Goal: Task Accomplishment & Management: Manage account settings

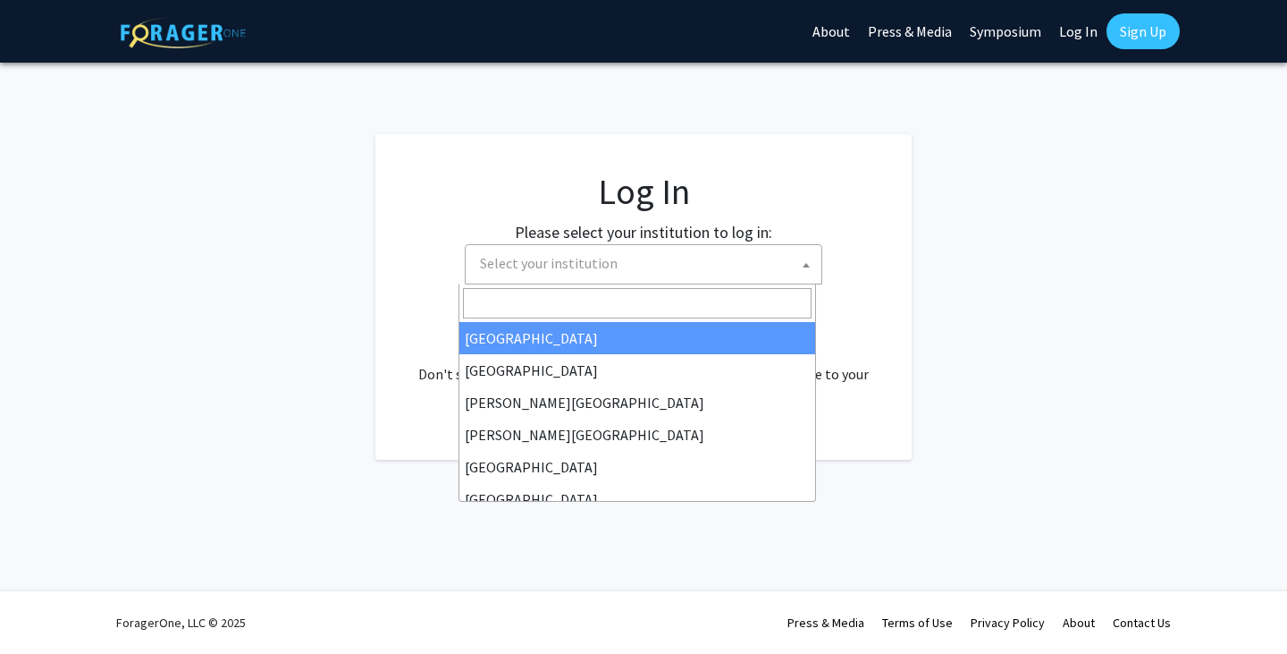
click at [545, 260] on span "Select your institution" at bounding box center [549, 263] width 138 height 18
select select "34"
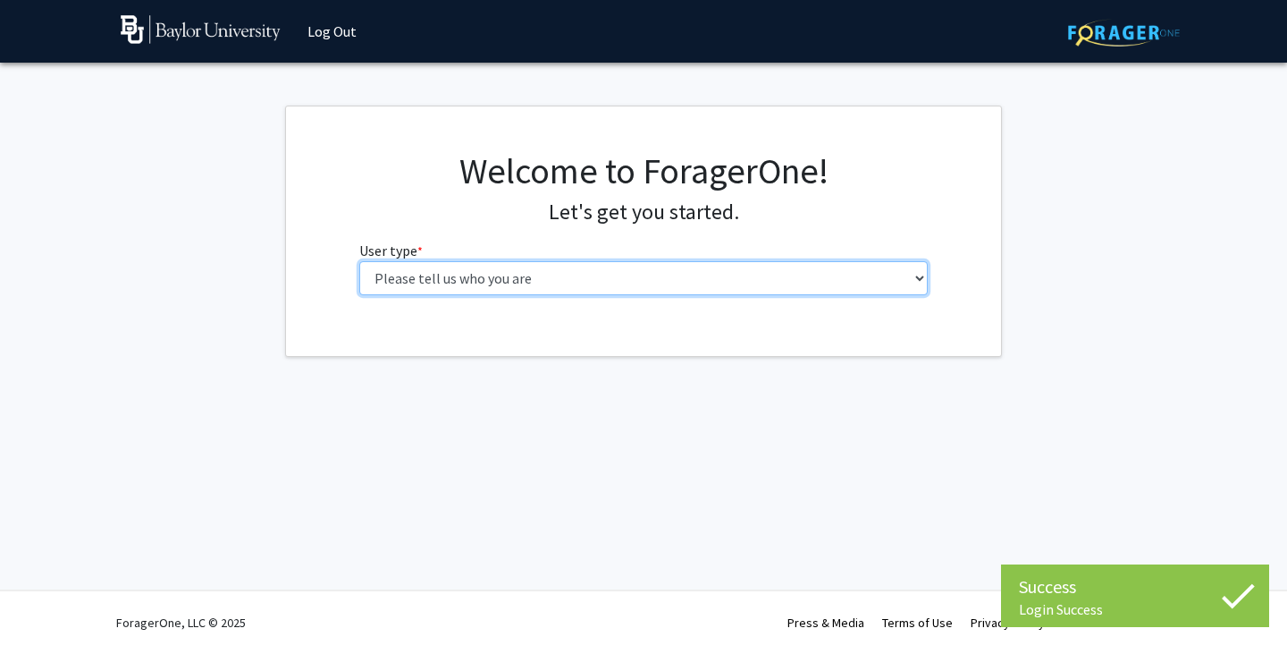
click at [607, 278] on select "Please tell us who you are Undergraduate Student Master's Student Doctoral Cand…" at bounding box center [643, 278] width 569 height 34
select select "1: undergrad"
click at [359, 261] on select "Please tell us who you are Undergraduate Student Master's Student Doctoral Cand…" at bounding box center [643, 278] width 569 height 34
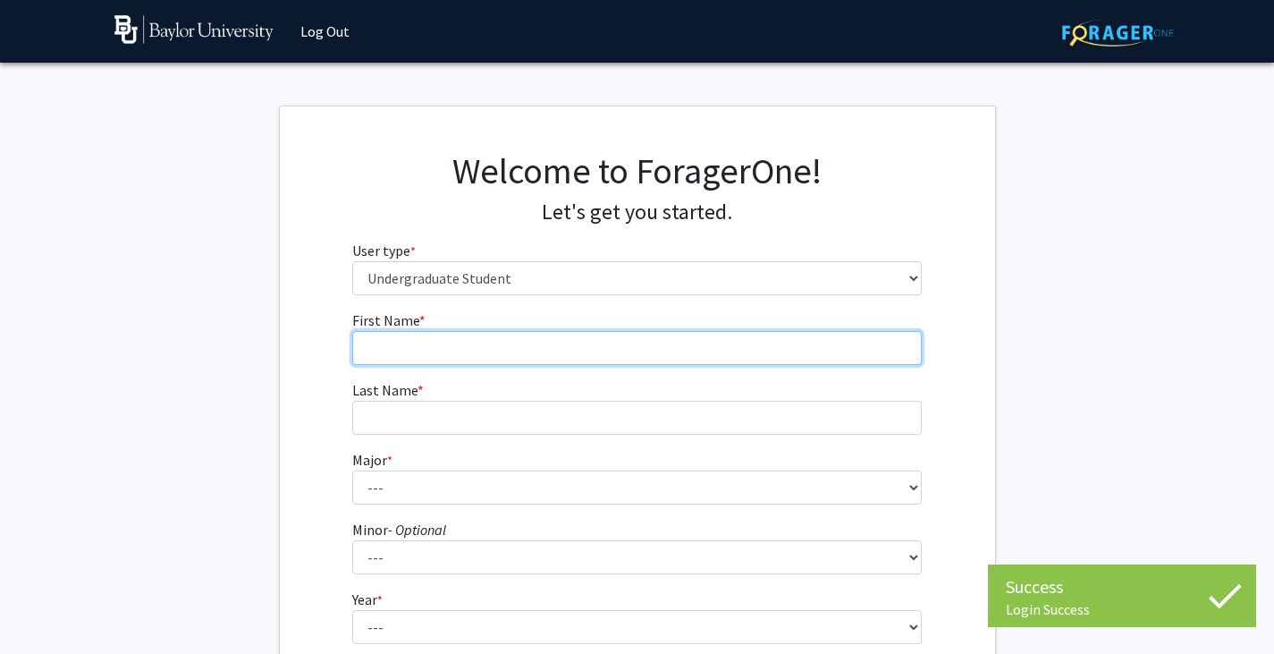
click at [544, 346] on input "First Name * required" at bounding box center [636, 348] width 569 height 34
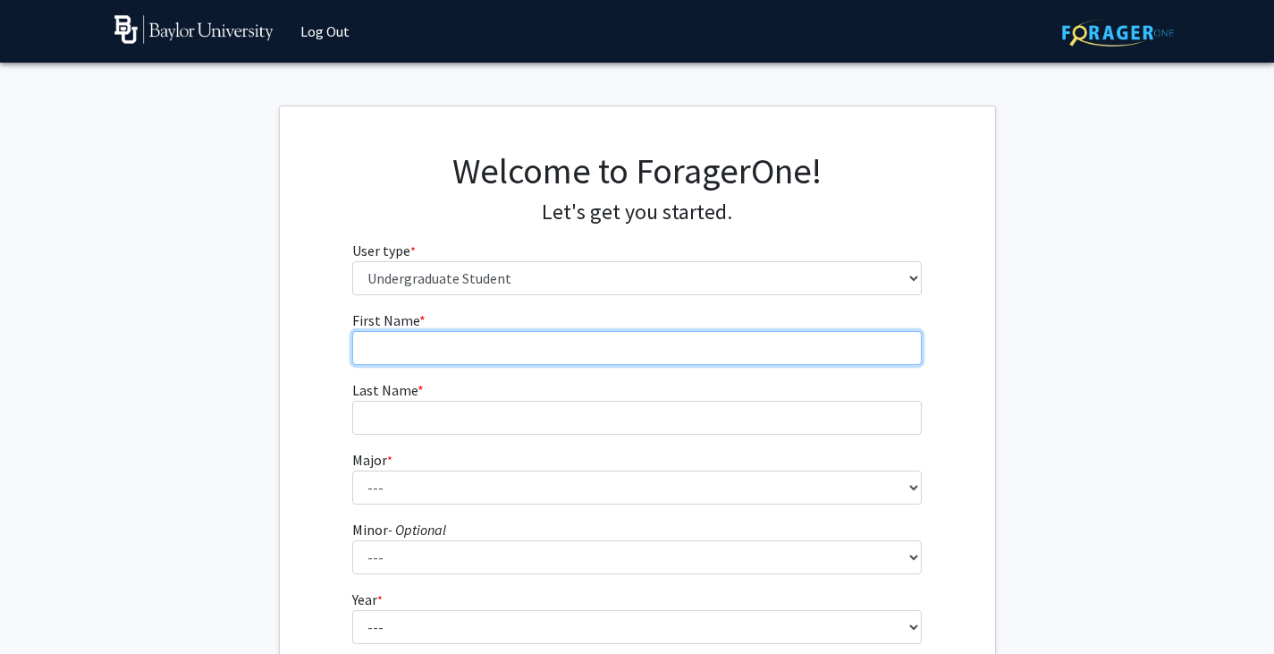
type input "a"
type input "Alexander"
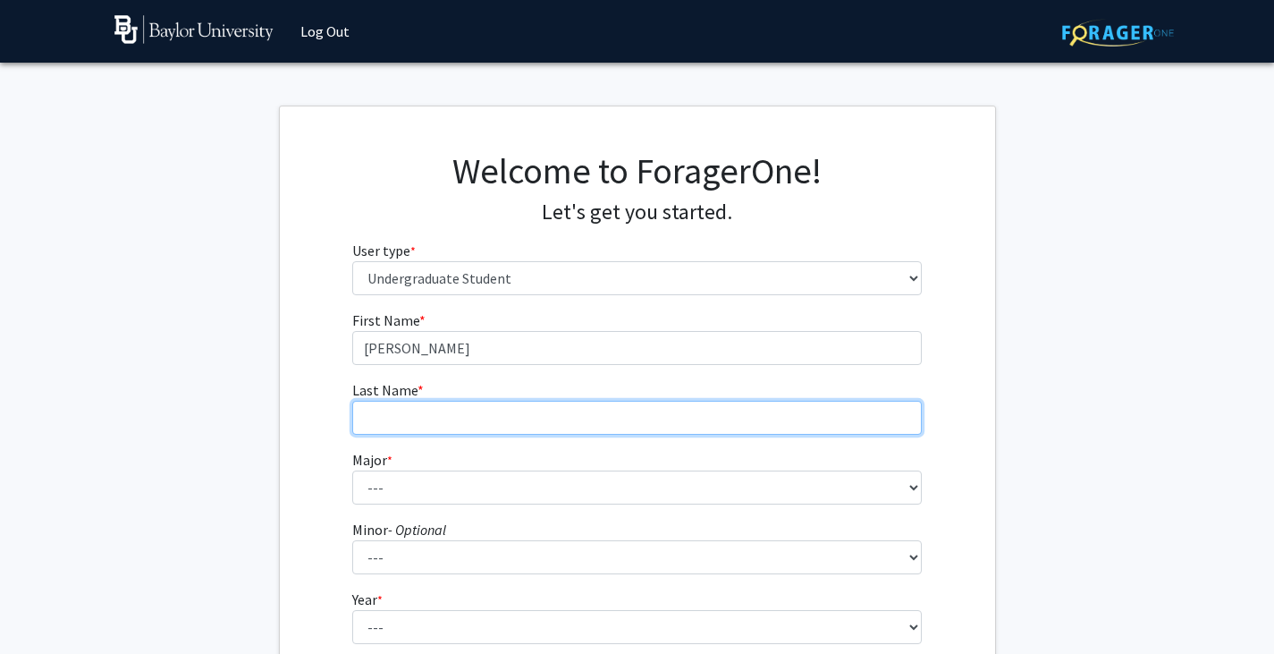
click at [447, 415] on input "Last Name * required" at bounding box center [636, 418] width 569 height 34
type input "Elibiary"
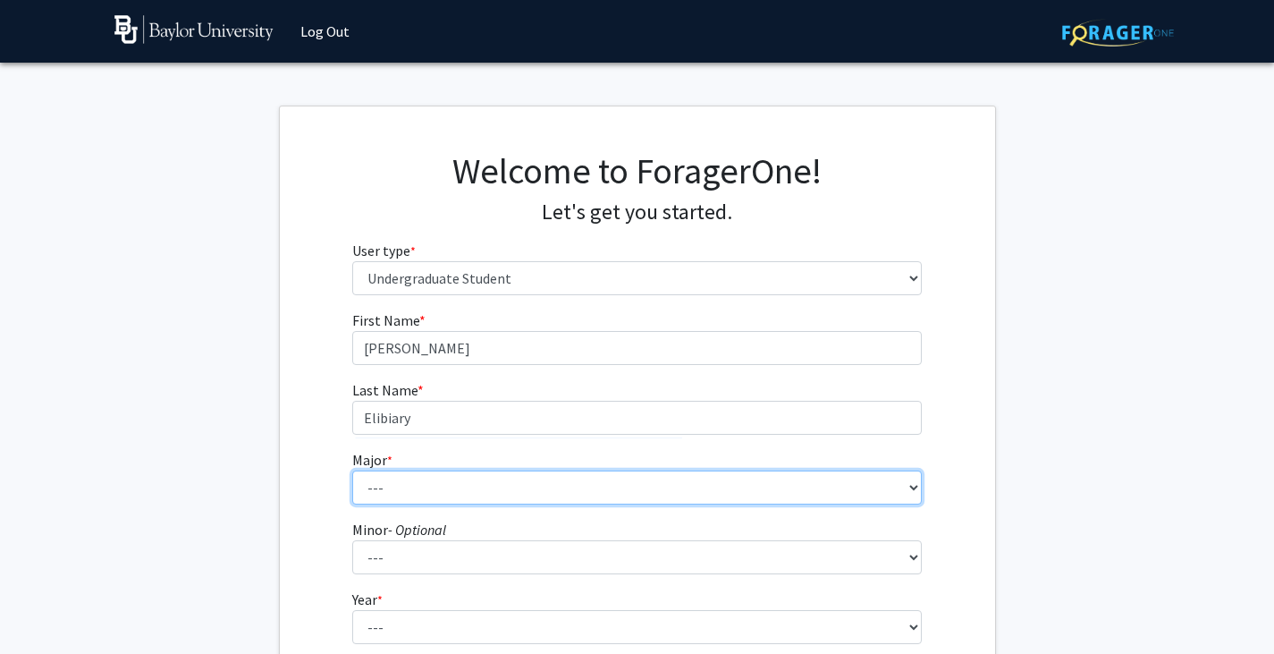
click at [409, 488] on select "--- Accounting American Studies Anthropology Apparel Design & Product Developme…" at bounding box center [636, 487] width 569 height 34
select select "80: 2745"
click at [414, 473] on select "--- Accounting American Studies Anthropology Apparel Design & Product Developme…" at bounding box center [636, 487] width 569 height 34
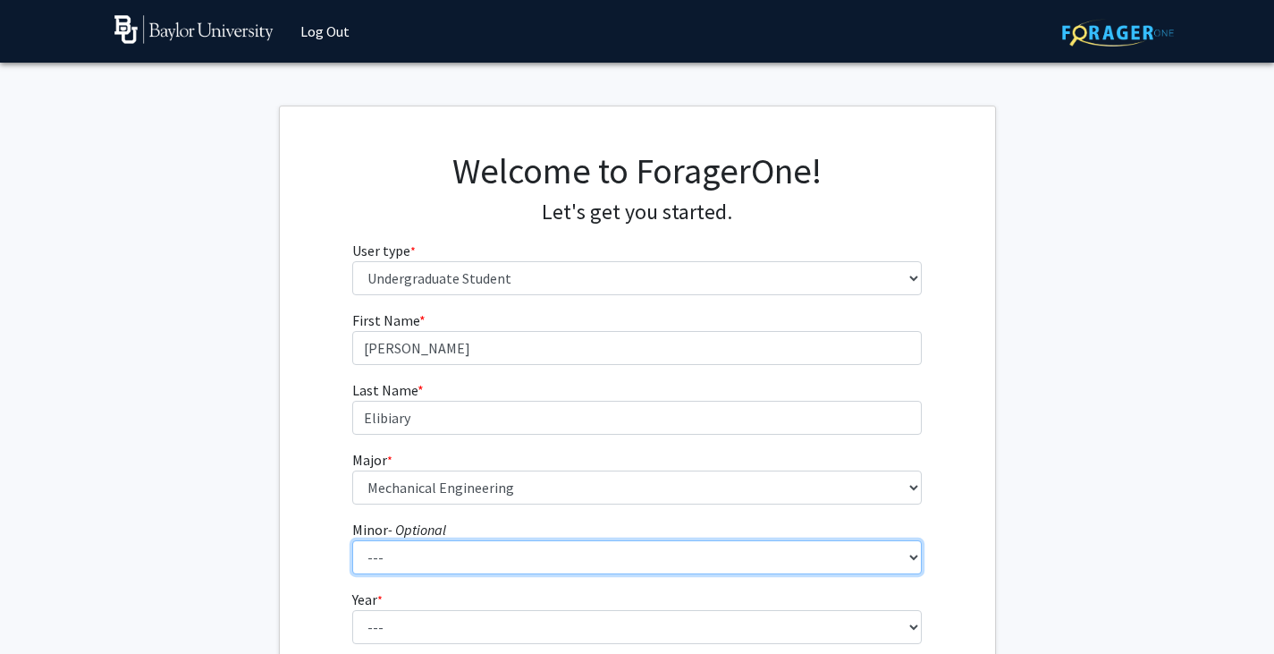
click at [396, 556] on select "--- Advertising American Sign Language American Studies Anthropology Apparel Me…" at bounding box center [636, 557] width 569 height 34
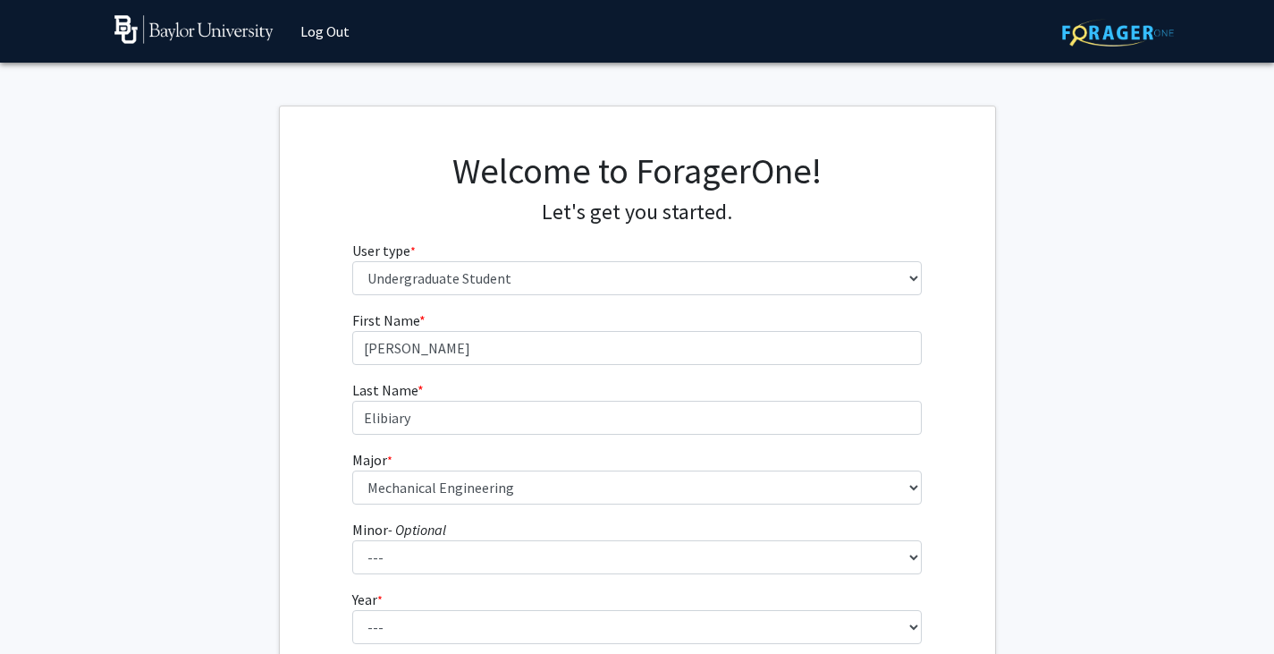
click at [301, 531] on div "First Name * required Alexander Last Name * required Elibiary Major * required …" at bounding box center [637, 533] width 715 height 449
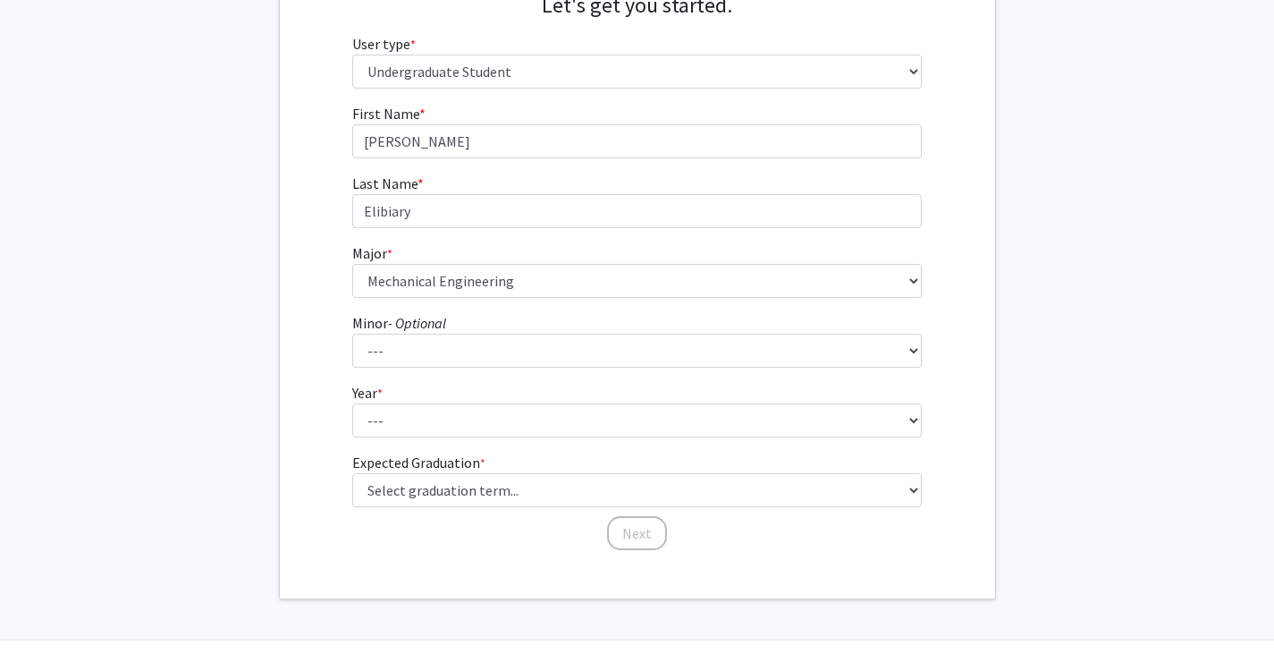
scroll to position [208, 0]
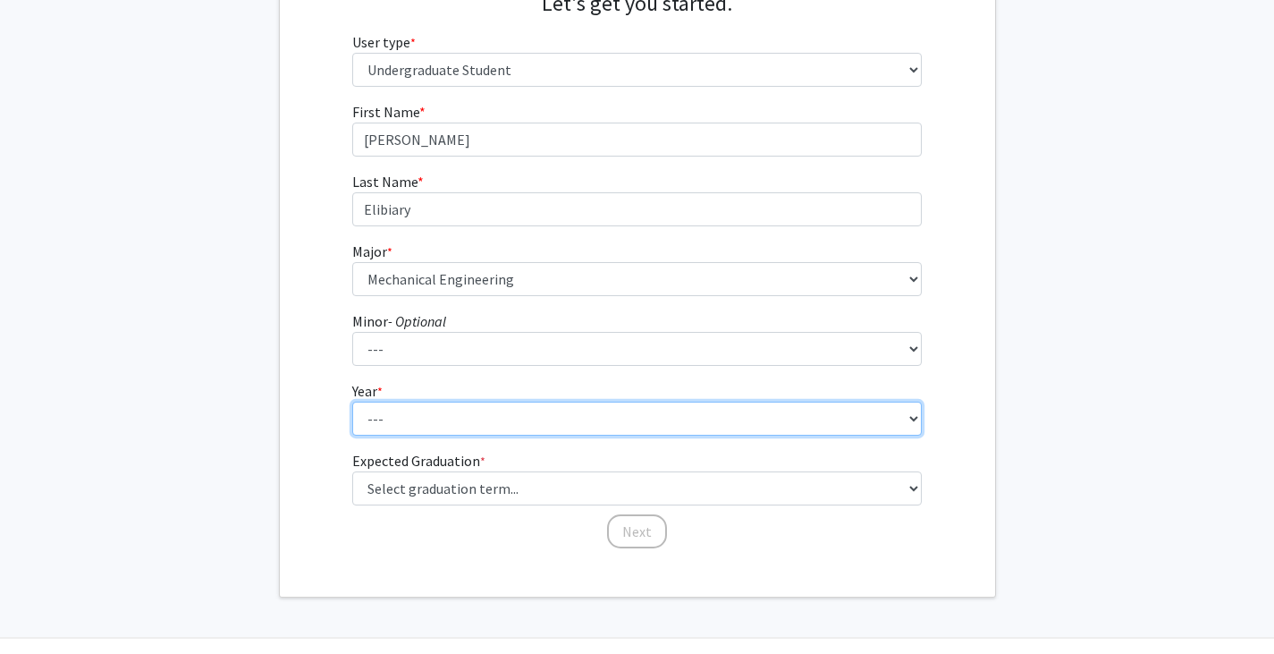
click at [394, 420] on select "--- First-year Sophomore Junior Senior Postbaccalaureate Certificate" at bounding box center [636, 418] width 569 height 34
select select "1: first-year"
click at [352, 401] on select "--- First-year Sophomore Junior Senior Postbaccalaureate Certificate" at bounding box center [636, 418] width 569 height 34
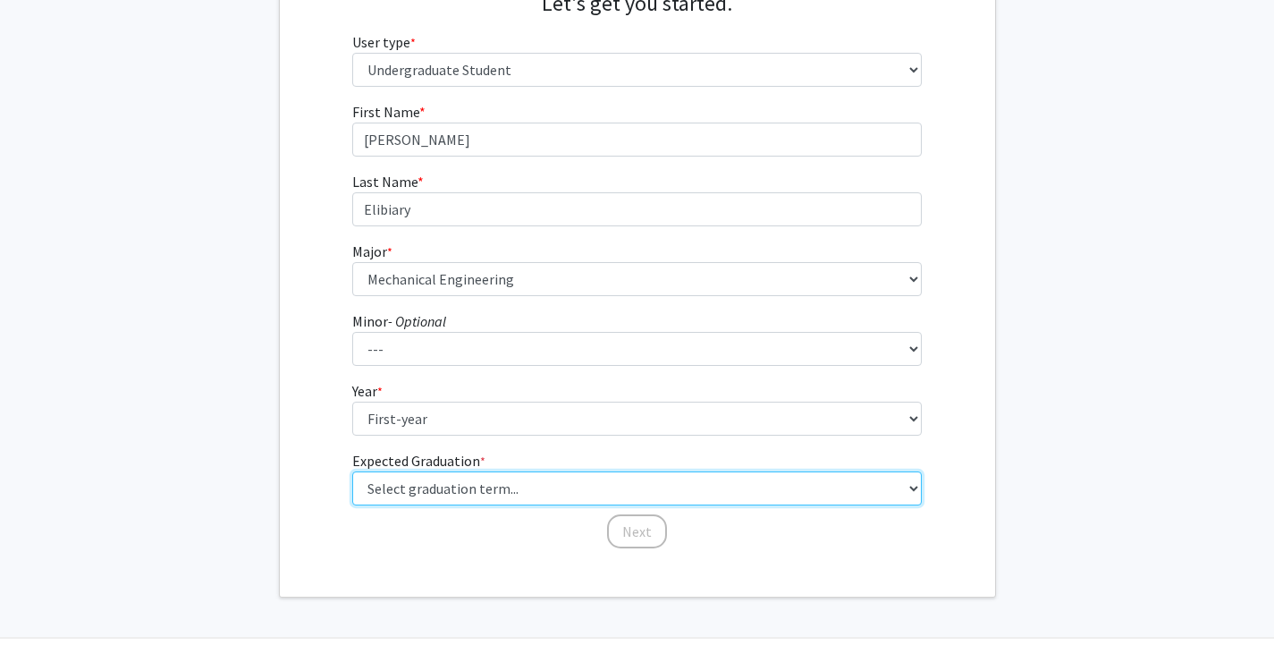
click at [421, 480] on select "Select graduation term... Spring 2025 Summer 2025 Fall 2025 Winter 2025 Spring …" at bounding box center [636, 488] width 569 height 34
click at [352, 471] on select "Select graduation term... Spring 2025 Summer 2025 Fall 2025 Winter 2025 Spring …" at bounding box center [636, 488] width 569 height 34
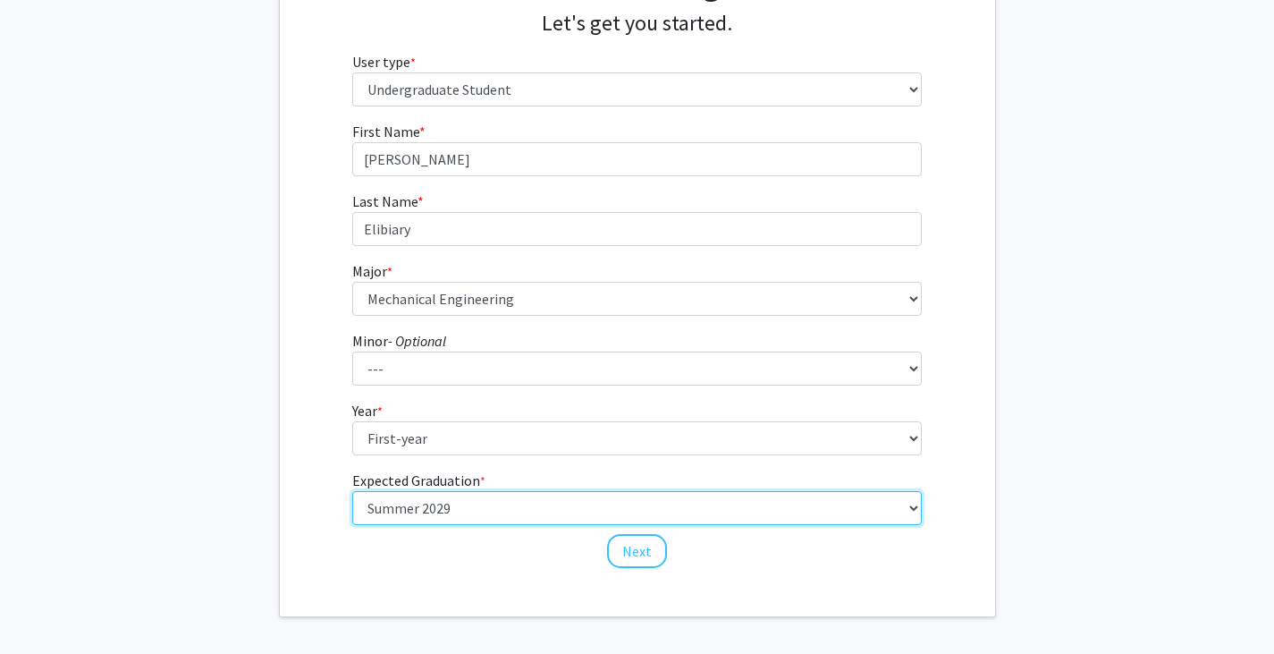
scroll to position [188, 0]
click at [673, 511] on select "Select graduation term... Spring 2025 Summer 2025 Fall 2025 Winter 2025 Spring …" at bounding box center [636, 509] width 569 height 34
select select "17: spring_2029"
click at [352, 492] on select "Select graduation term... Spring 2025 Summer 2025 Fall 2025 Winter 2025 Spring …" at bounding box center [636, 509] width 569 height 34
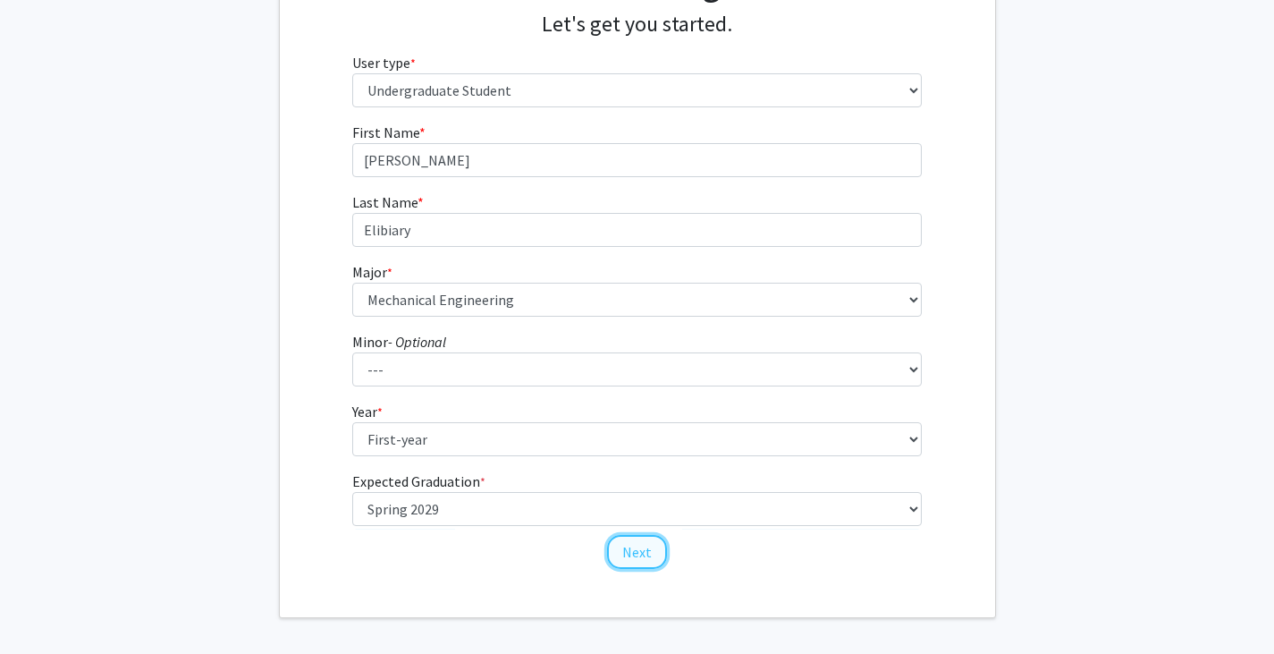
click at [628, 552] on button "Next" at bounding box center [637, 552] width 60 height 34
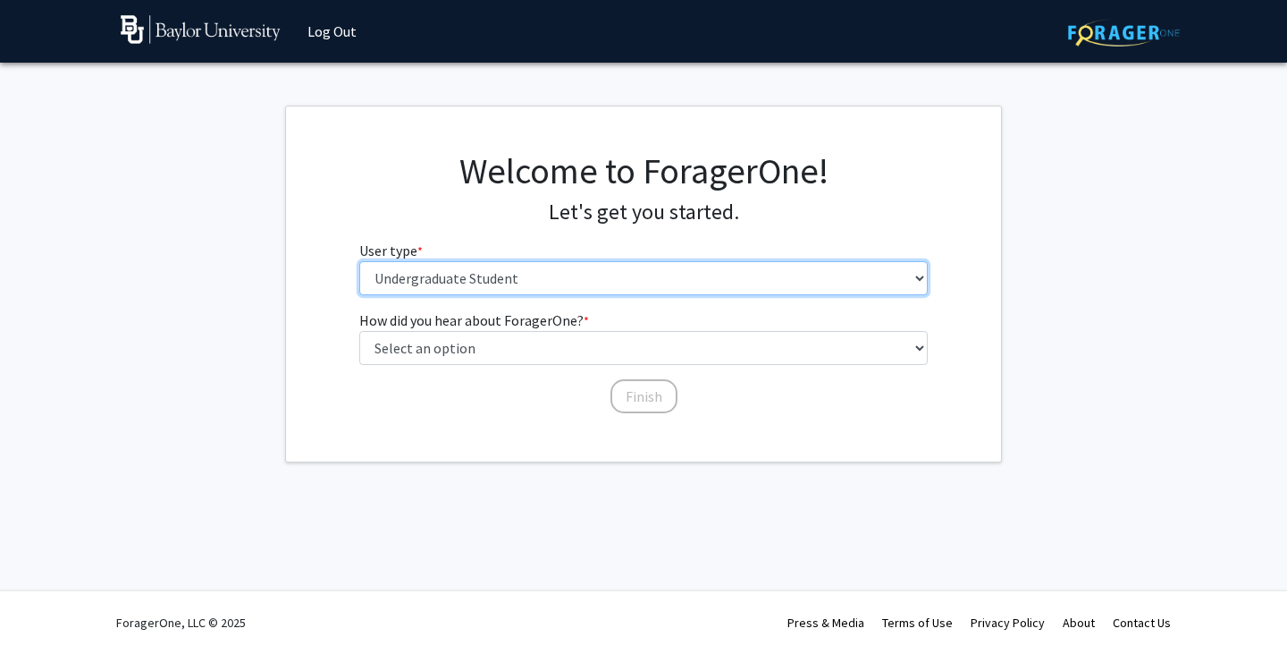
click at [545, 278] on select "Please tell us who you are Undergraduate Student Master's Student Doctoral Cand…" at bounding box center [643, 278] width 569 height 34
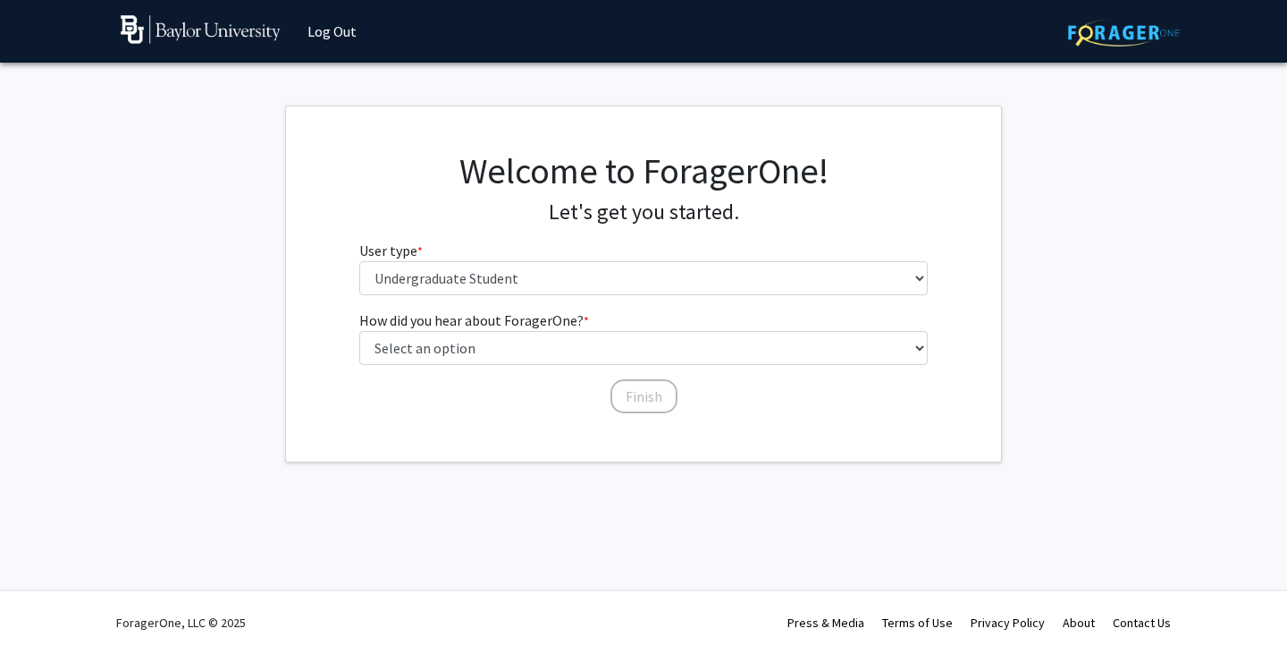
click at [527, 240] on fg-select "User type * required Please tell us who you are Undergraduate Student Master's …" at bounding box center [643, 267] width 569 height 55
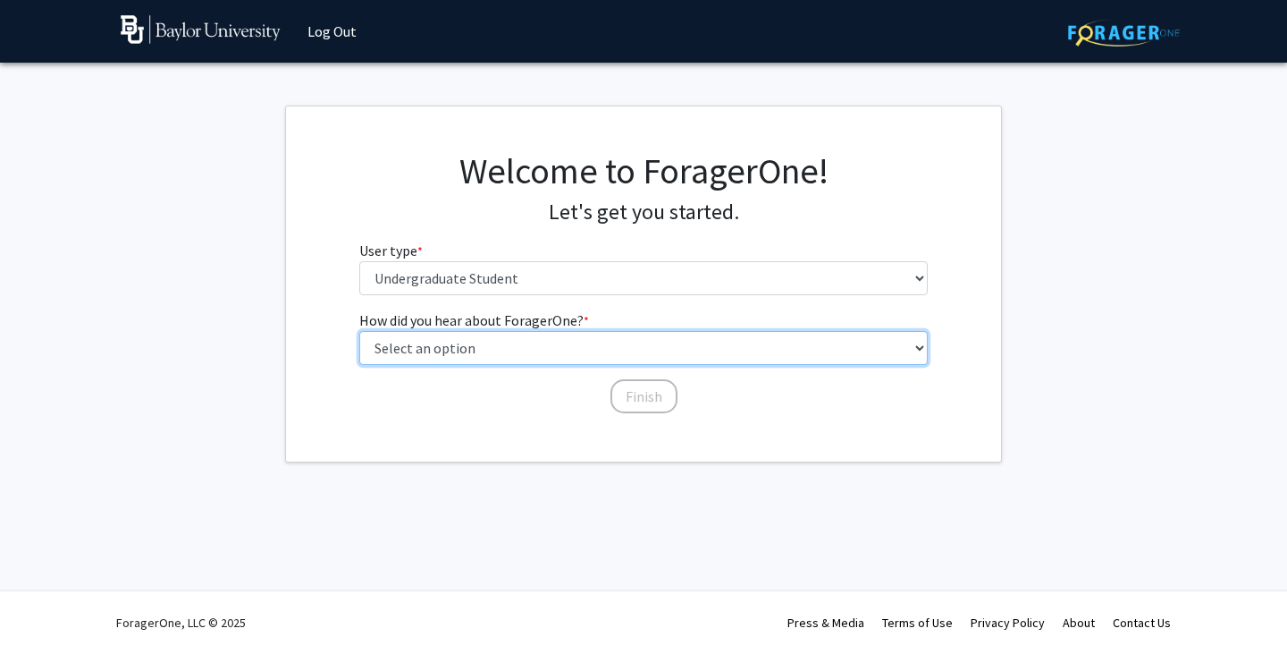
click at [554, 341] on select "Select an option Peer/student recommendation Faculty/staff recommendation Unive…" at bounding box center [643, 348] width 569 height 34
select select "2: faculty_recommendation"
click at [359, 331] on select "Select an option Peer/student recommendation Faculty/staff recommendation Unive…" at bounding box center [643, 348] width 569 height 34
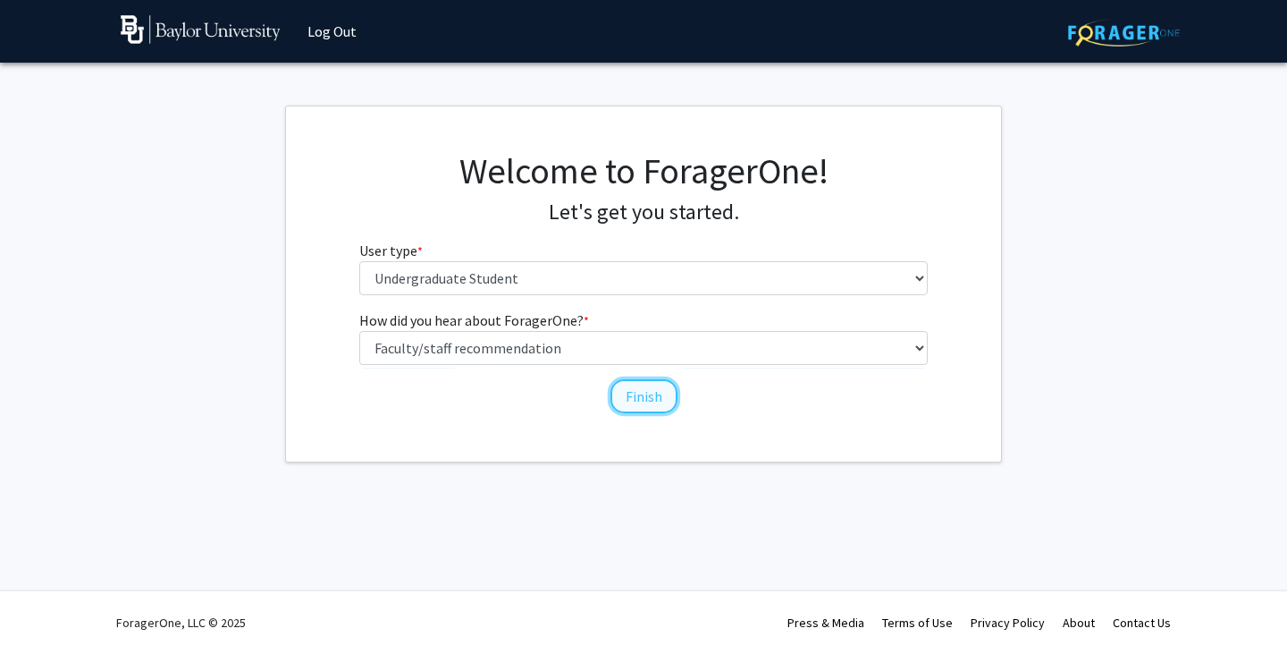
click at [633, 409] on button "Finish" at bounding box center [644, 396] width 67 height 34
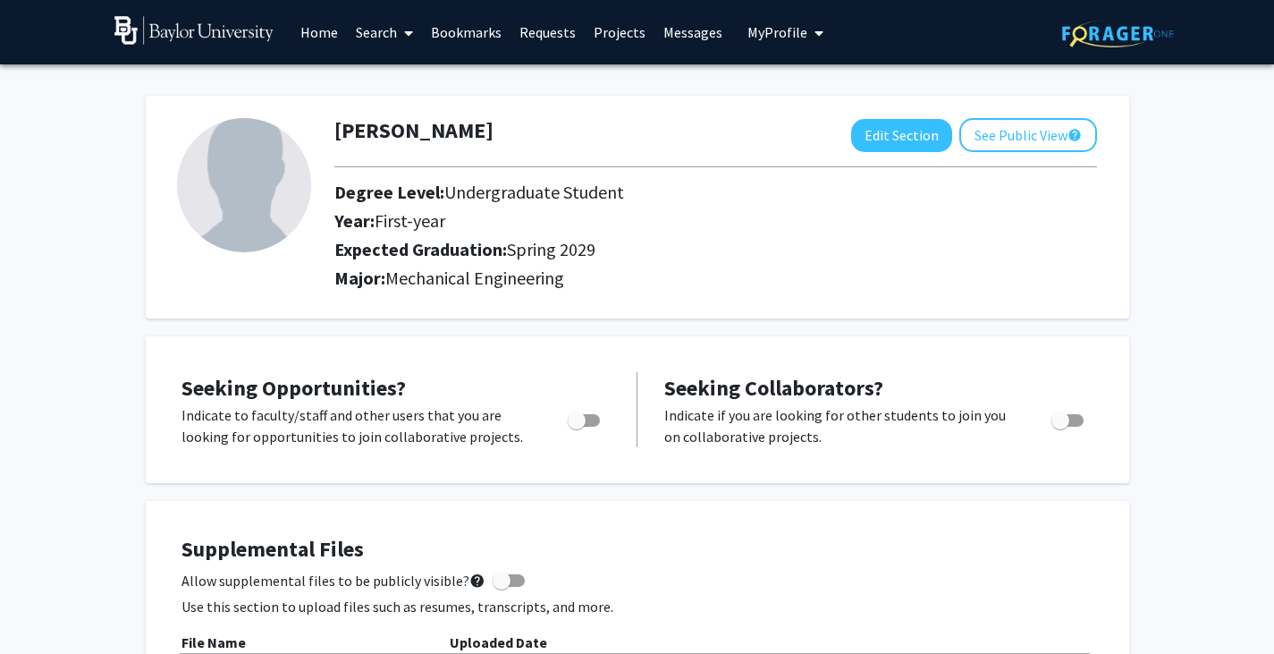
click at [264, 180] on img at bounding box center [244, 185] width 134 height 134
click at [877, 138] on button "Edit Section" at bounding box center [901, 135] width 101 height 33
select select "first-year"
select select "45: spring_2029"
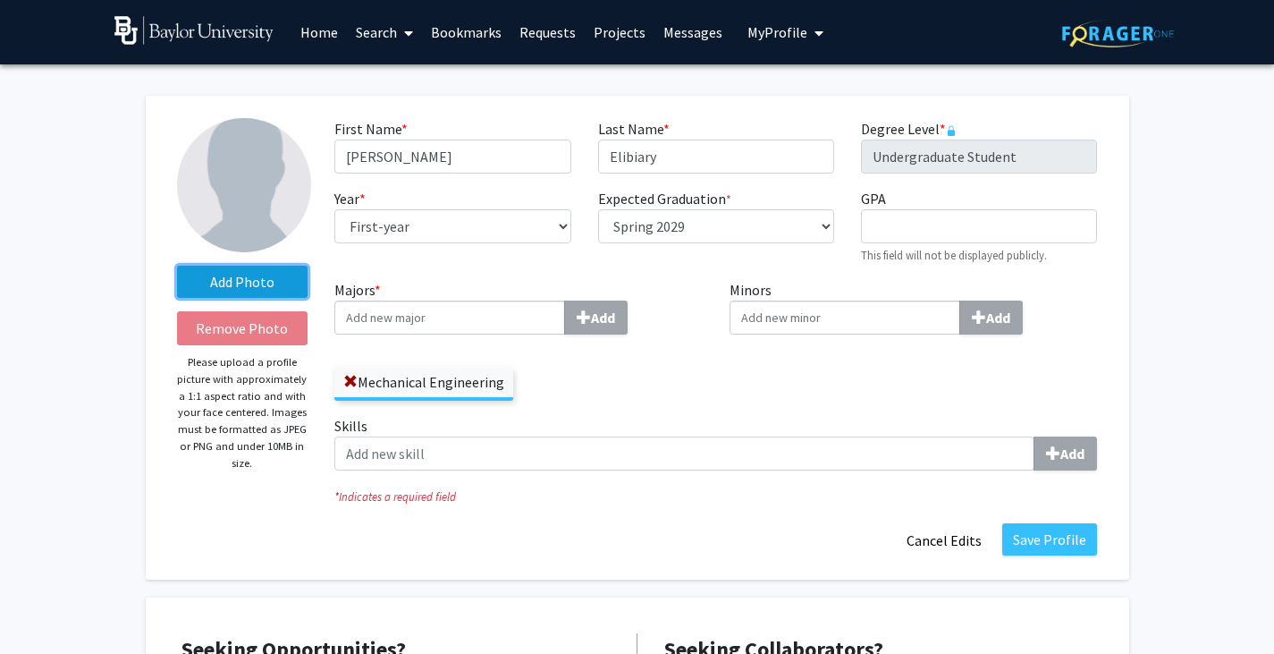
click at [281, 281] on label "Add Photo" at bounding box center [242, 282] width 131 height 32
click at [0, 0] on input "Add Photo" at bounding box center [0, 0] width 0 height 0
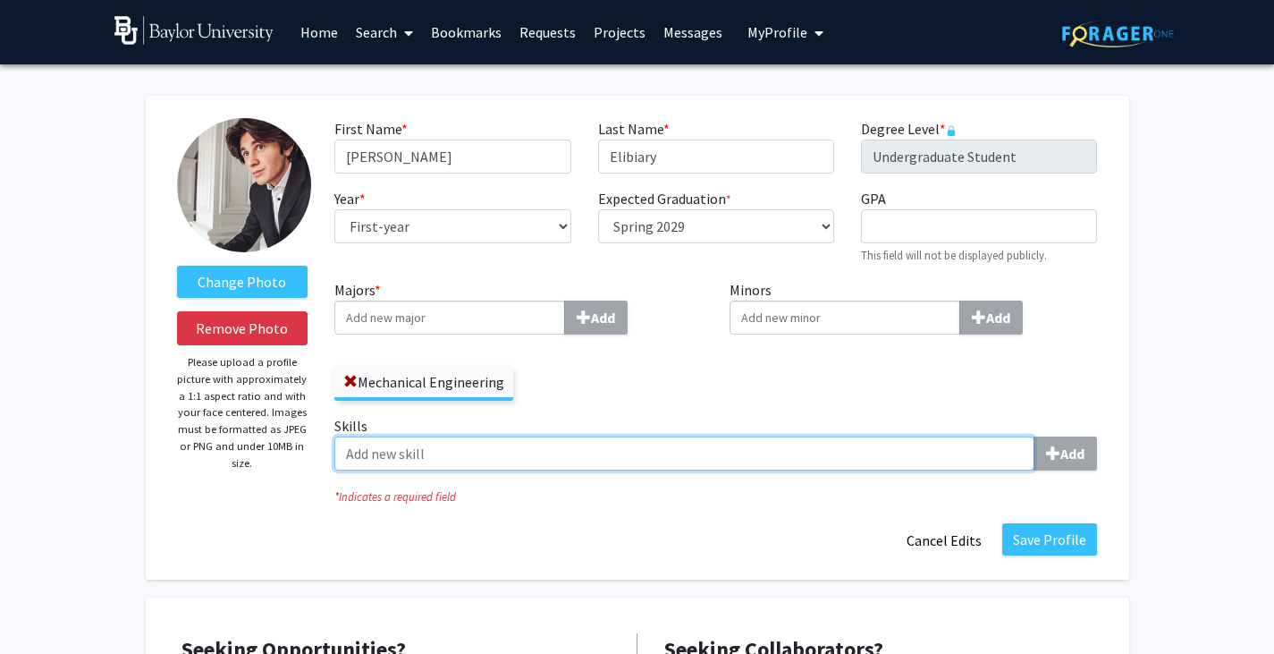
click at [533, 467] on input "Skills Add" at bounding box center [684, 453] width 700 height 34
type input "f"
type input "CAD"
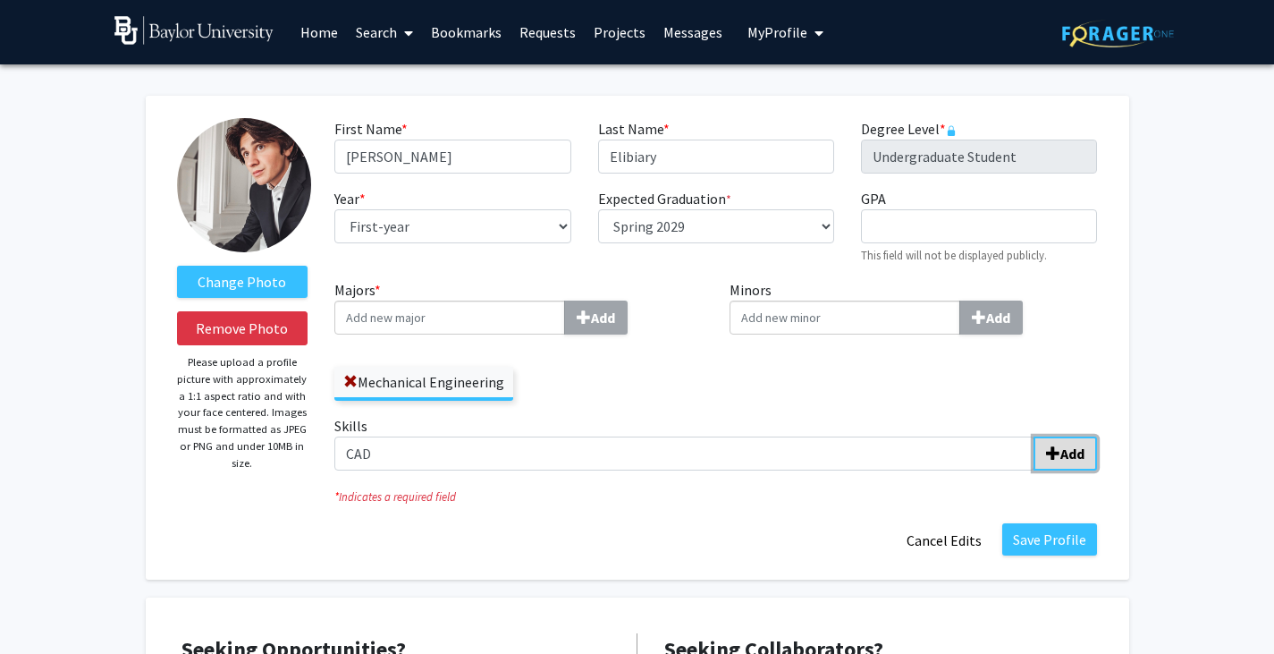
click at [1075, 451] on b "Add" at bounding box center [1072, 453] width 24 height 18
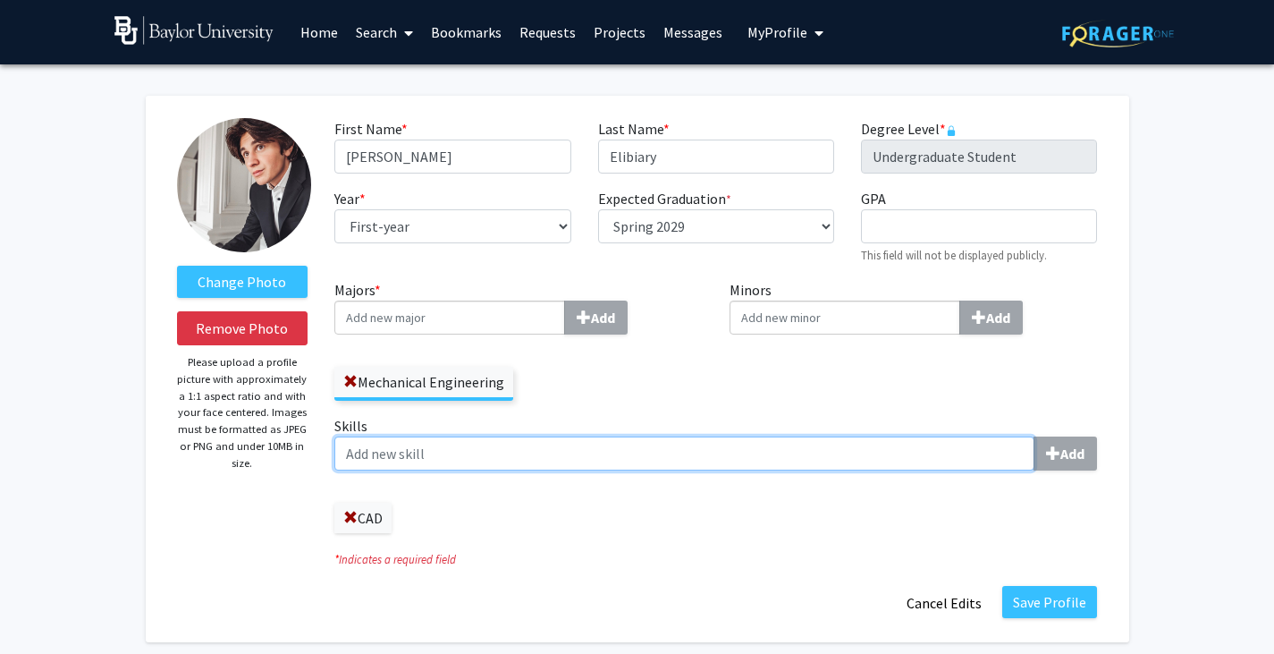
click at [469, 455] on input "Skills Add" at bounding box center [684, 453] width 700 height 34
type input "Team Working"
type input "Limited in American Sign Language"
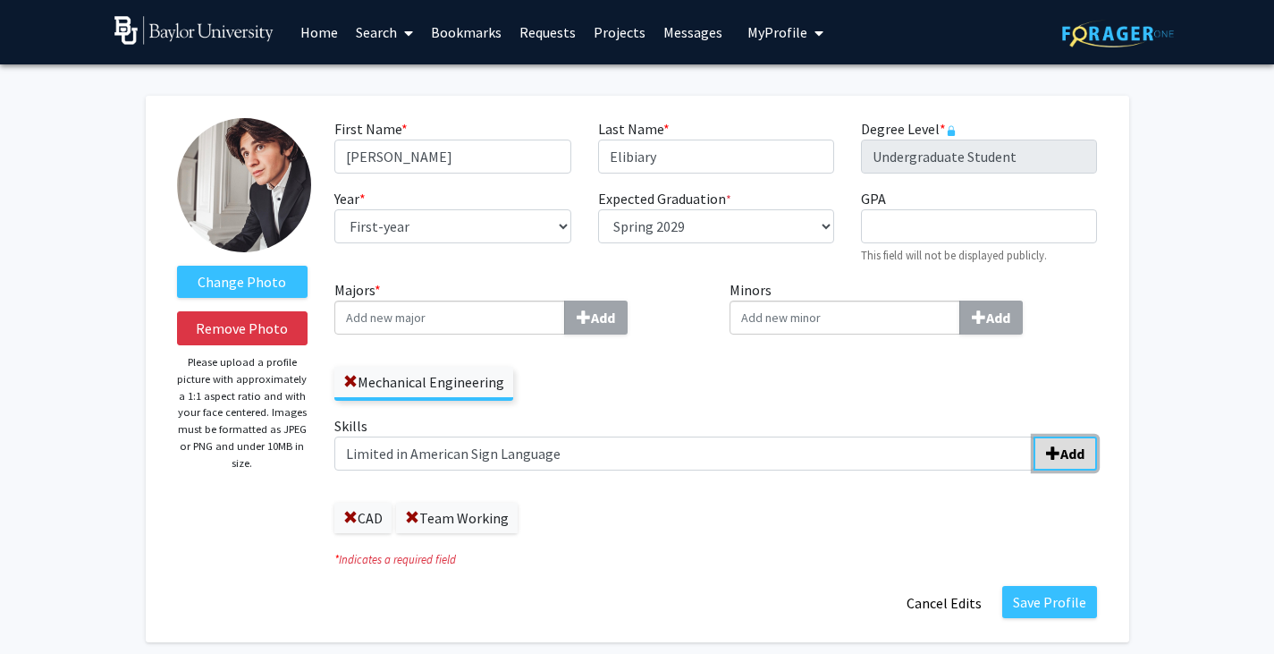
click at [1065, 461] on b "Add" at bounding box center [1072, 453] width 24 height 18
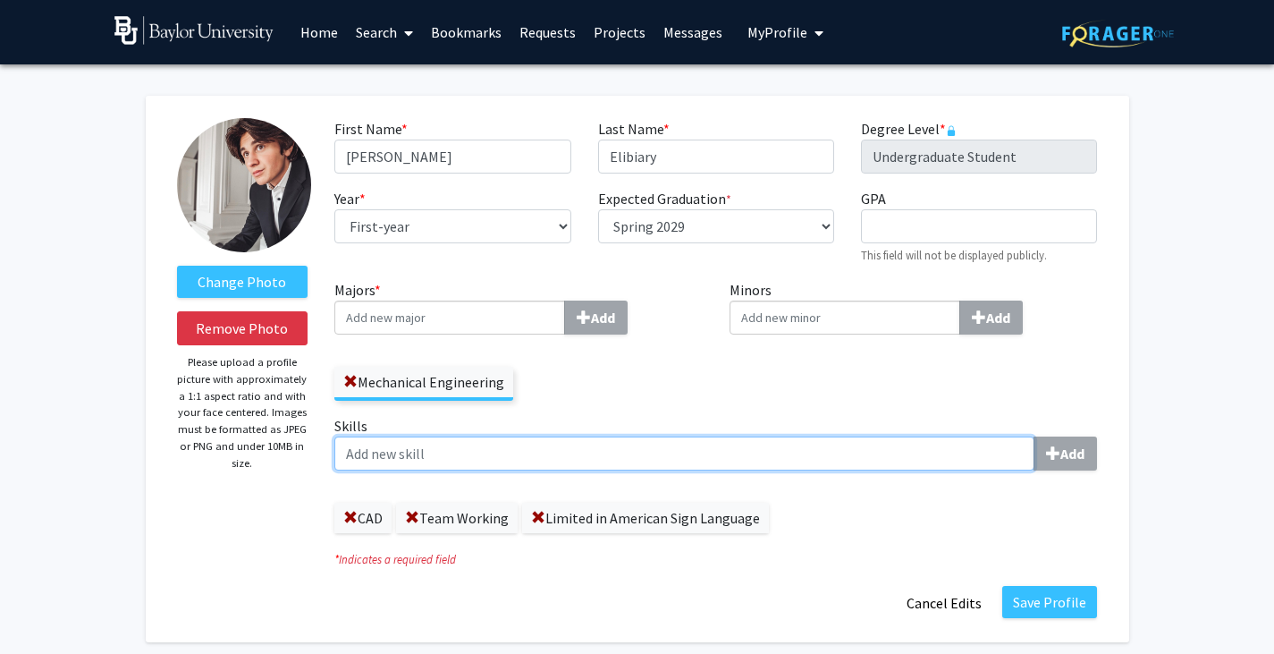
click at [386, 468] on input "Skills Add" at bounding box center [684, 453] width 700 height 34
type input "Engineering Design"
type input "Technical Drawing"
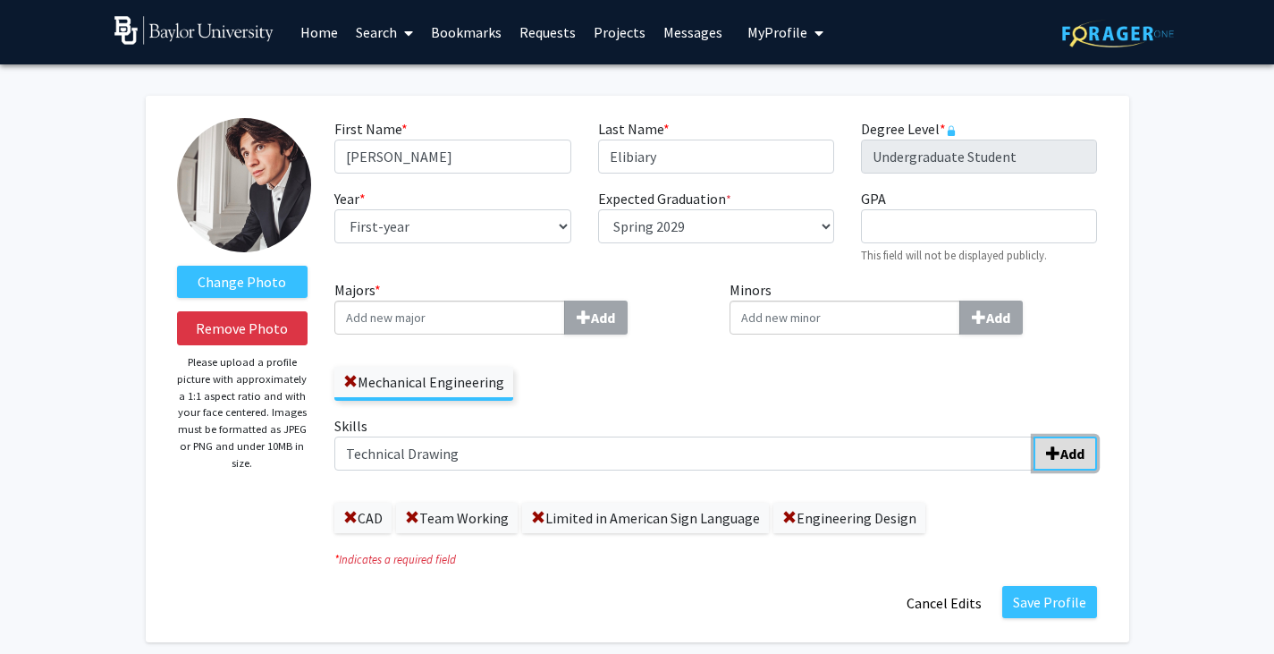
click at [1055, 460] on button "Add" at bounding box center [1064, 453] width 63 height 34
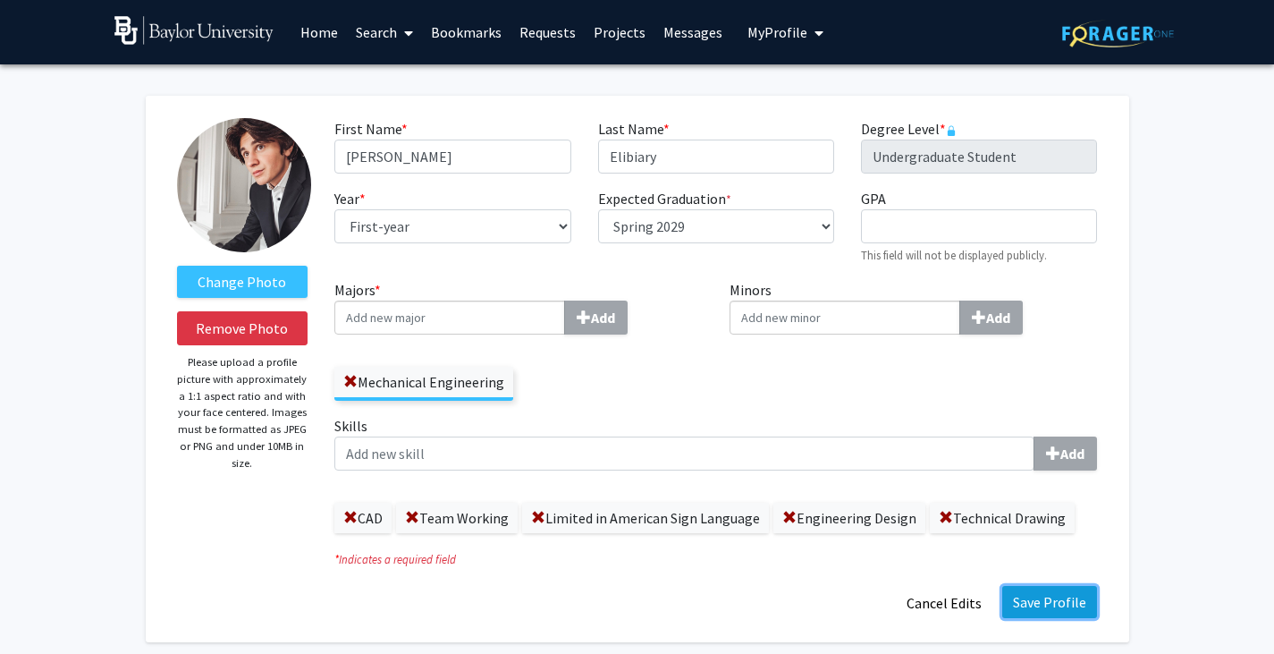
click at [1042, 612] on button "Save Profile" at bounding box center [1049, 602] width 95 height 32
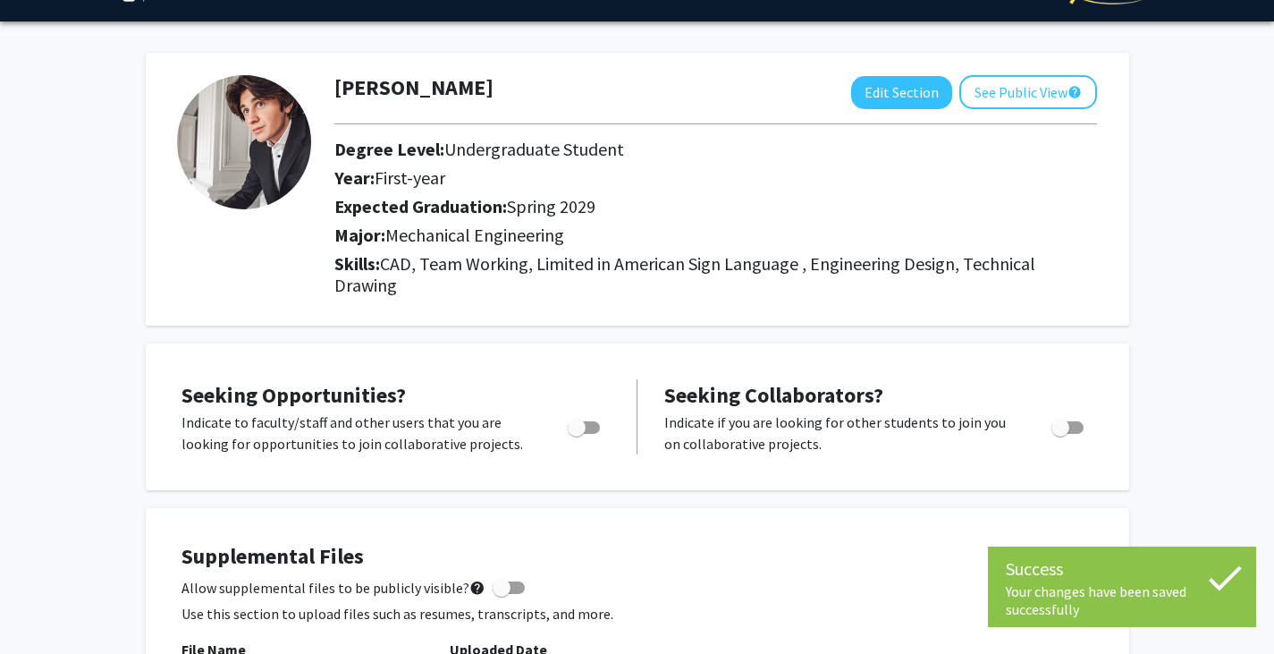
scroll to position [44, 0]
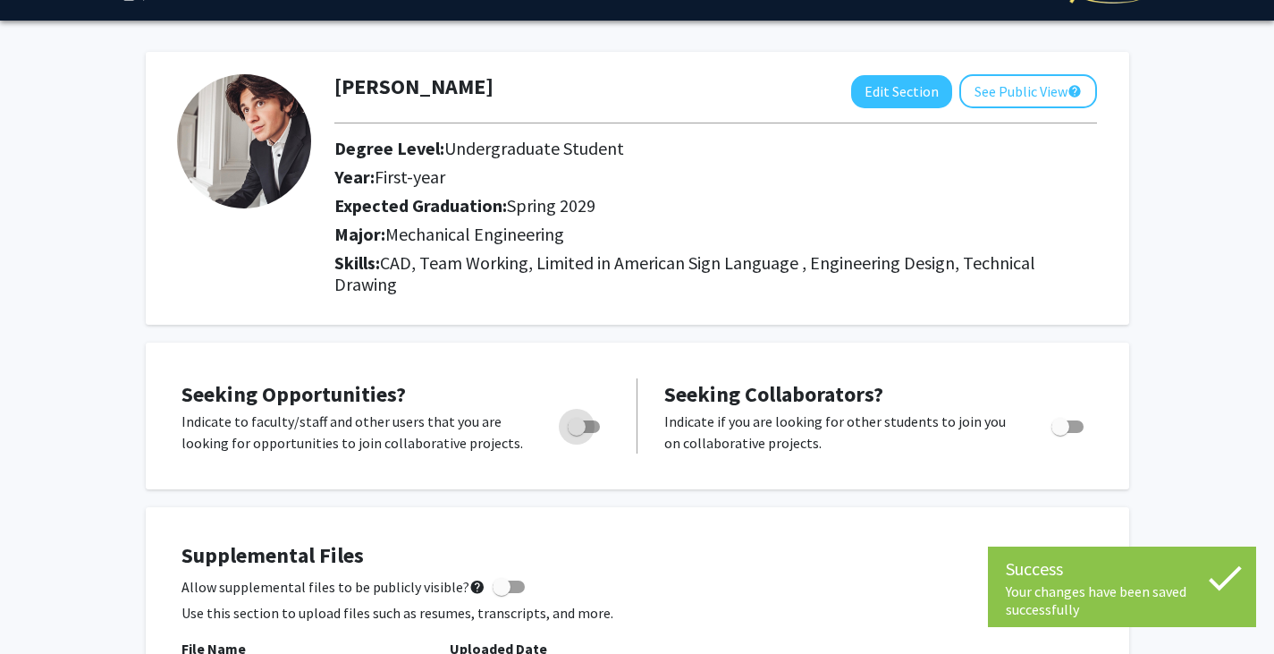
click at [582, 419] on span "Toggle" at bounding box center [577, 427] width 18 height 18
click at [577, 433] on input "Are you actively seeking opportunities?" at bounding box center [576, 433] width 1 height 1
checkbox input "true"
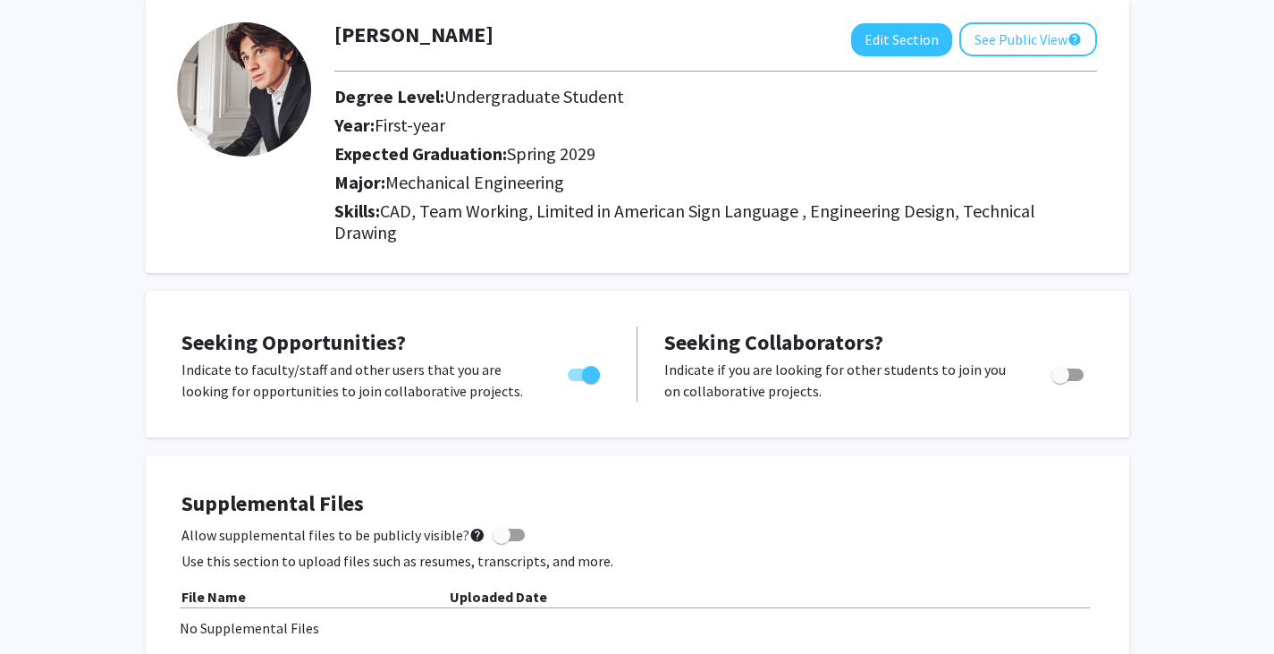
scroll to position [97, 0]
click at [1051, 379] on span "Toggle" at bounding box center [1060, 374] width 18 height 18
click at [1059, 380] on input "Would you like to receive other student requests to work with you?" at bounding box center [1059, 380] width 1 height 1
checkbox input "true"
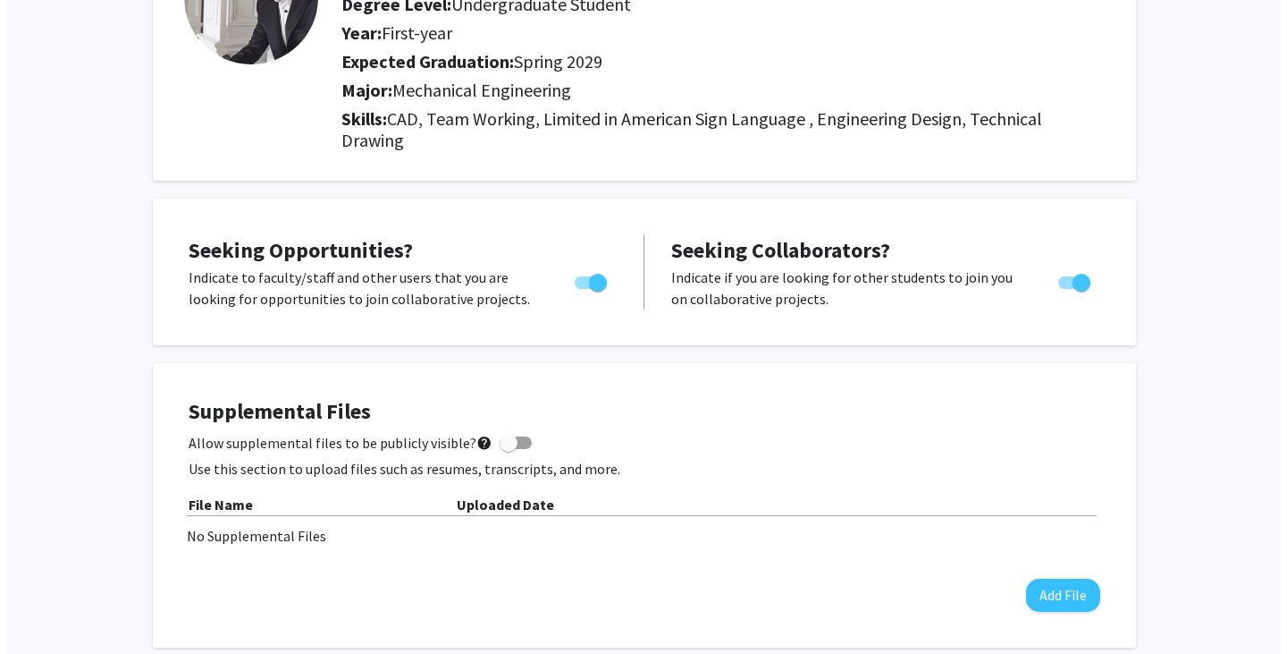
scroll to position [202, 0]
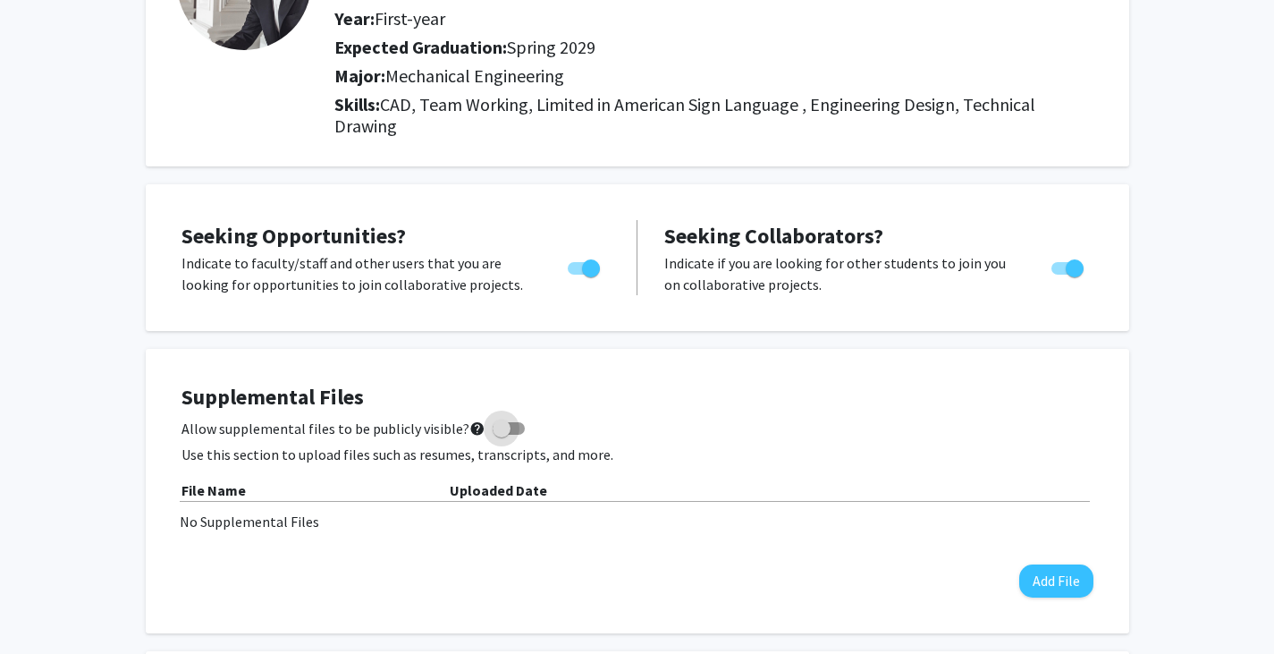
click at [502, 435] on label "Allow supplemental files to be publicly visible? help" at bounding box center [352, 428] width 343 height 21
click at [502, 435] on input "Allow supplemental files to be publicly visible? help" at bounding box center [501, 434] width 1 height 1
checkbox input "true"
click at [1026, 569] on button "Add File" at bounding box center [1056, 580] width 74 height 33
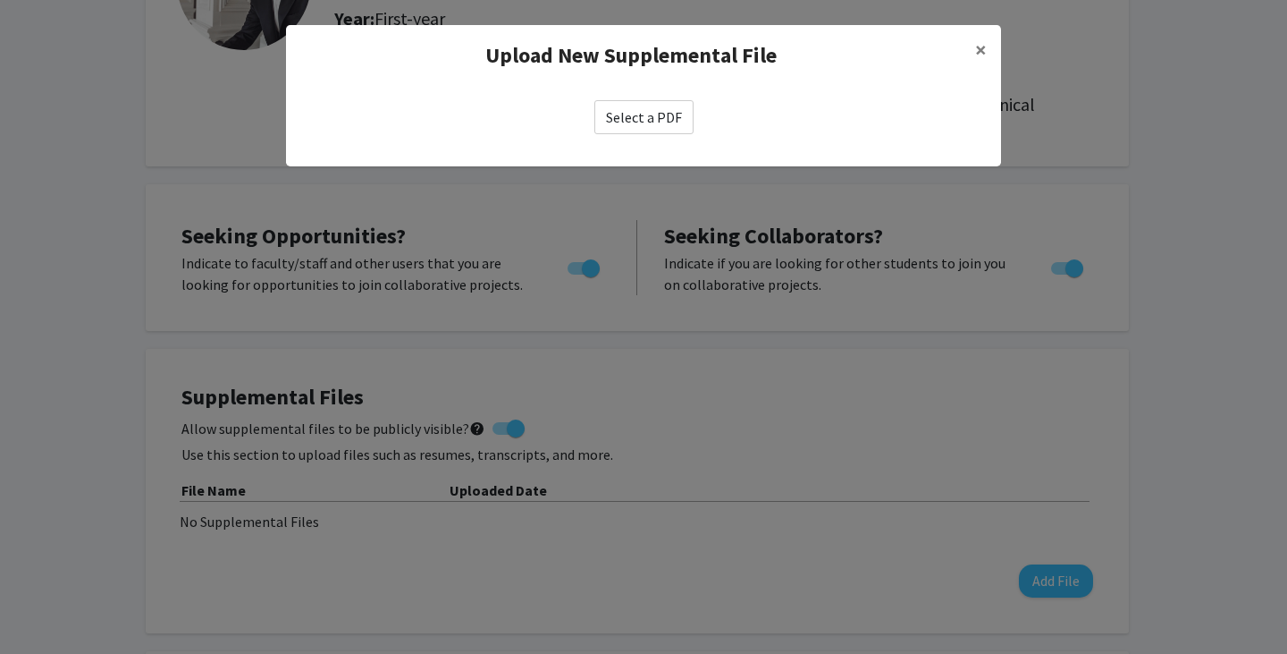
click at [628, 110] on label "Select a PDF" at bounding box center [644, 117] width 99 height 34
click at [0, 0] on input "Select a PDF" at bounding box center [0, 0] width 0 height 0
click at [646, 132] on label "Select a PDF" at bounding box center [644, 117] width 99 height 34
click at [0, 0] on input "Select a PDF" at bounding box center [0, 0] width 0 height 0
click at [664, 131] on label "Select a PDF" at bounding box center [644, 117] width 99 height 34
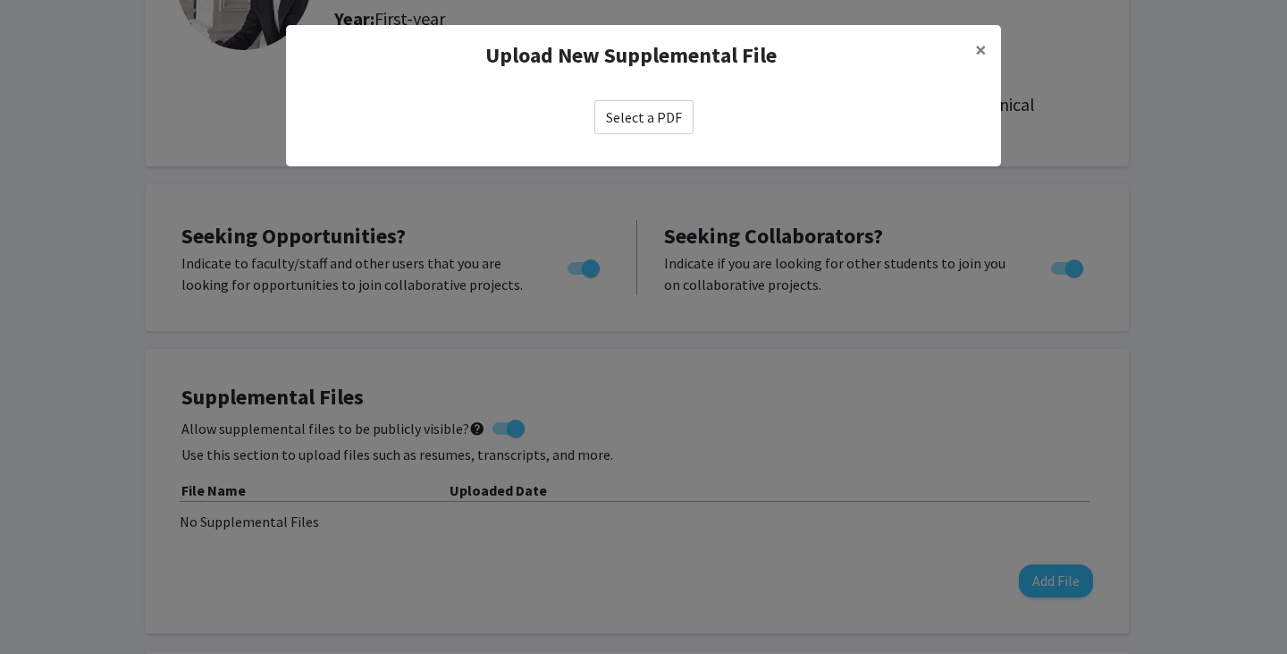
click at [0, 0] on input "Select a PDF" at bounding box center [0, 0] width 0 height 0
click at [671, 130] on label "Select a PDF" at bounding box center [644, 117] width 99 height 34
click at [0, 0] on input "Select a PDF" at bounding box center [0, 0] width 0 height 0
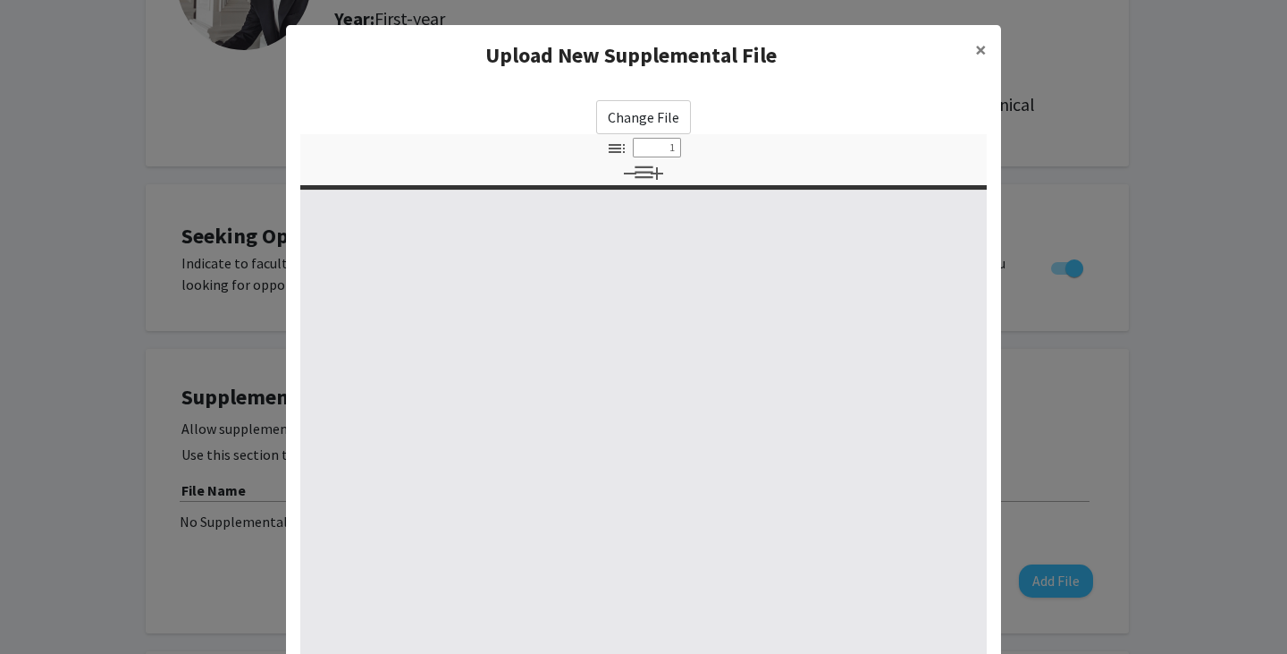
select select "custom"
type input "0"
select select "custom"
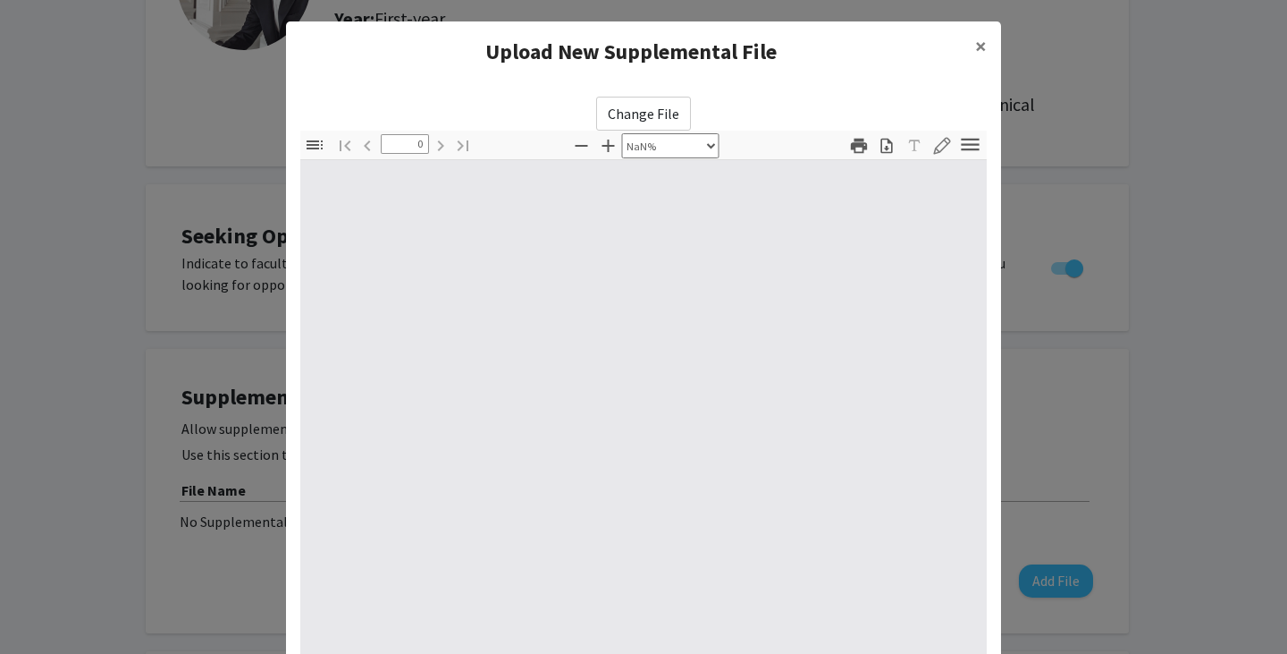
type input "1"
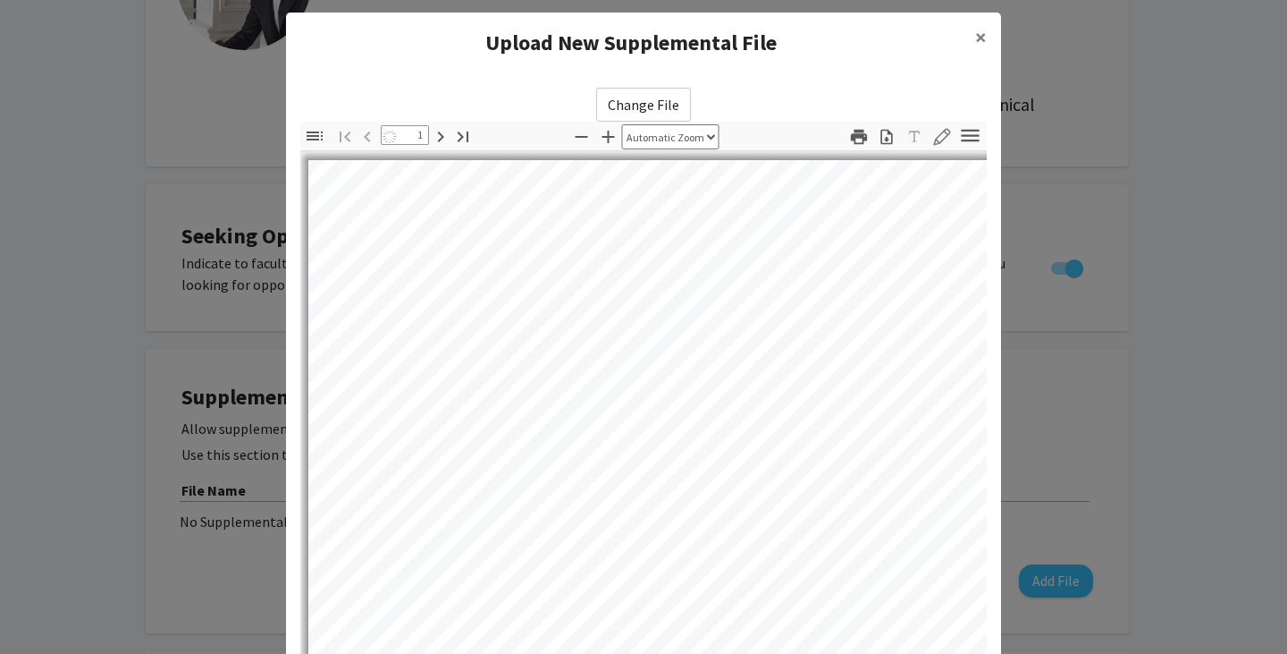
select select "auto"
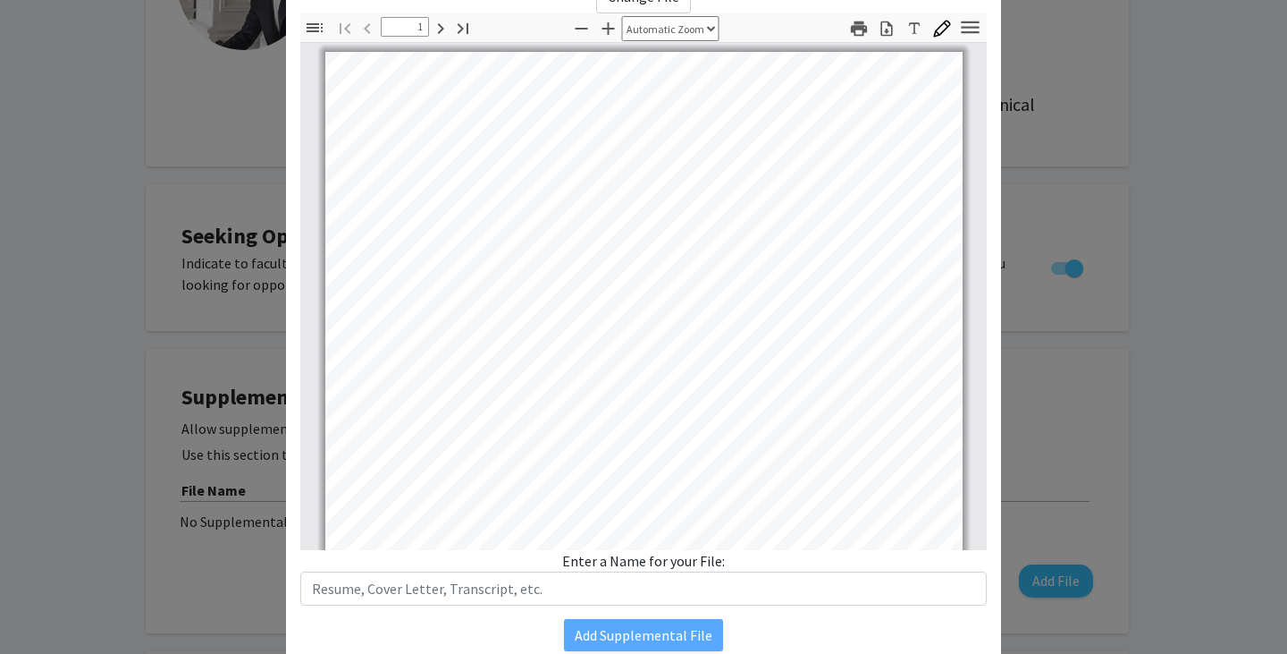
scroll to position [122, 0]
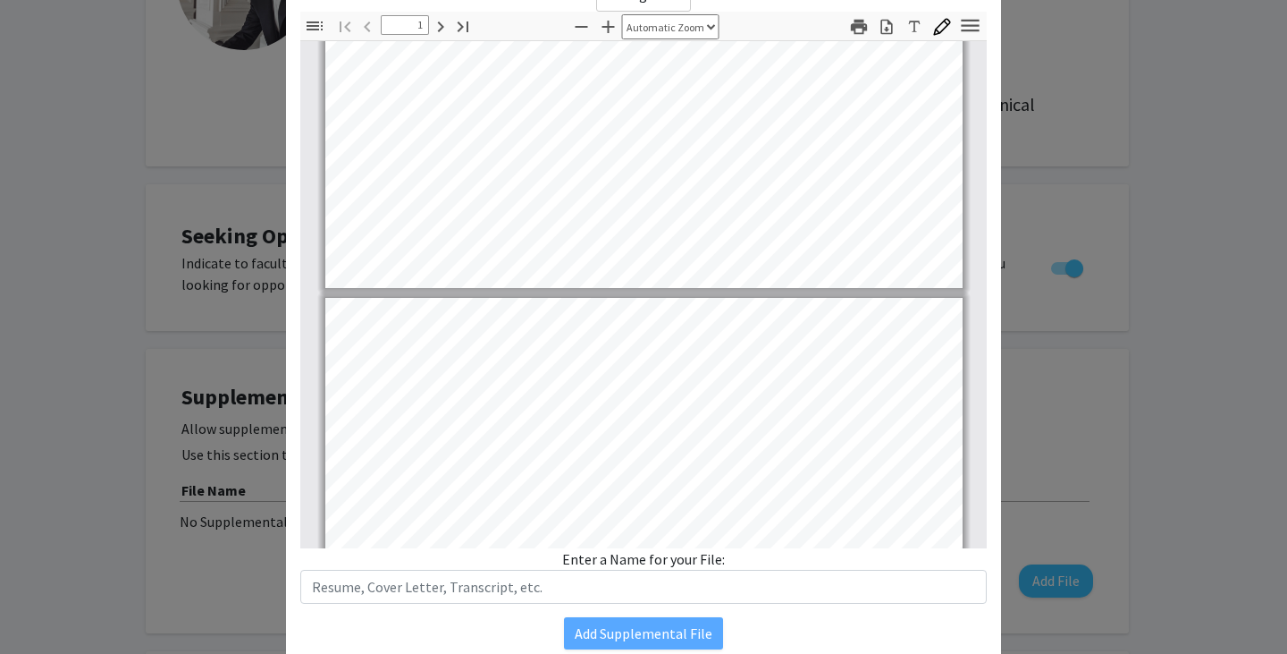
type input "2"
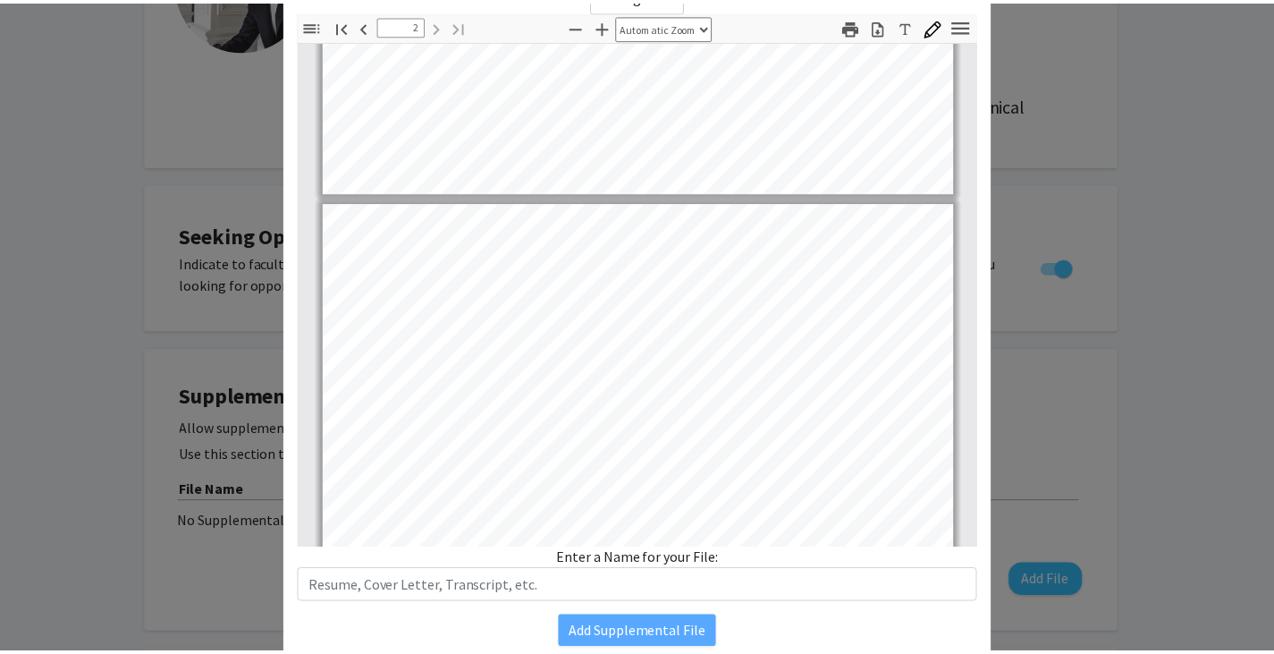
scroll to position [193, 0]
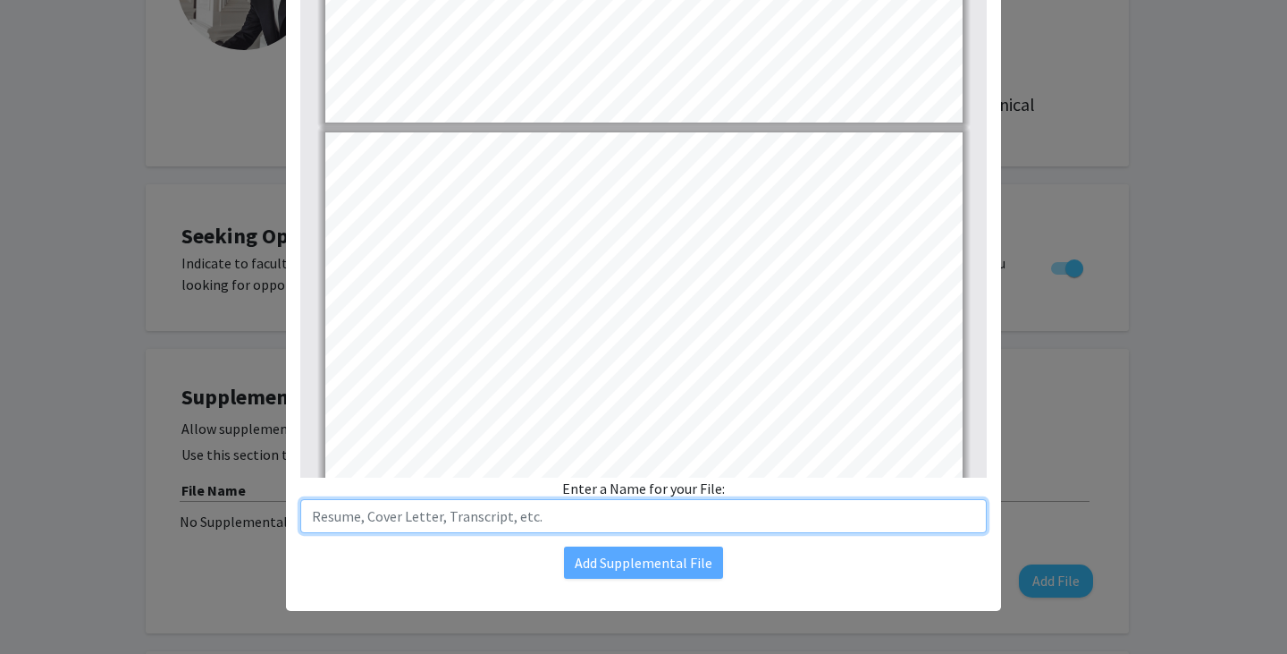
click at [560, 511] on input "text" at bounding box center [643, 516] width 687 height 34
type input "Resume"
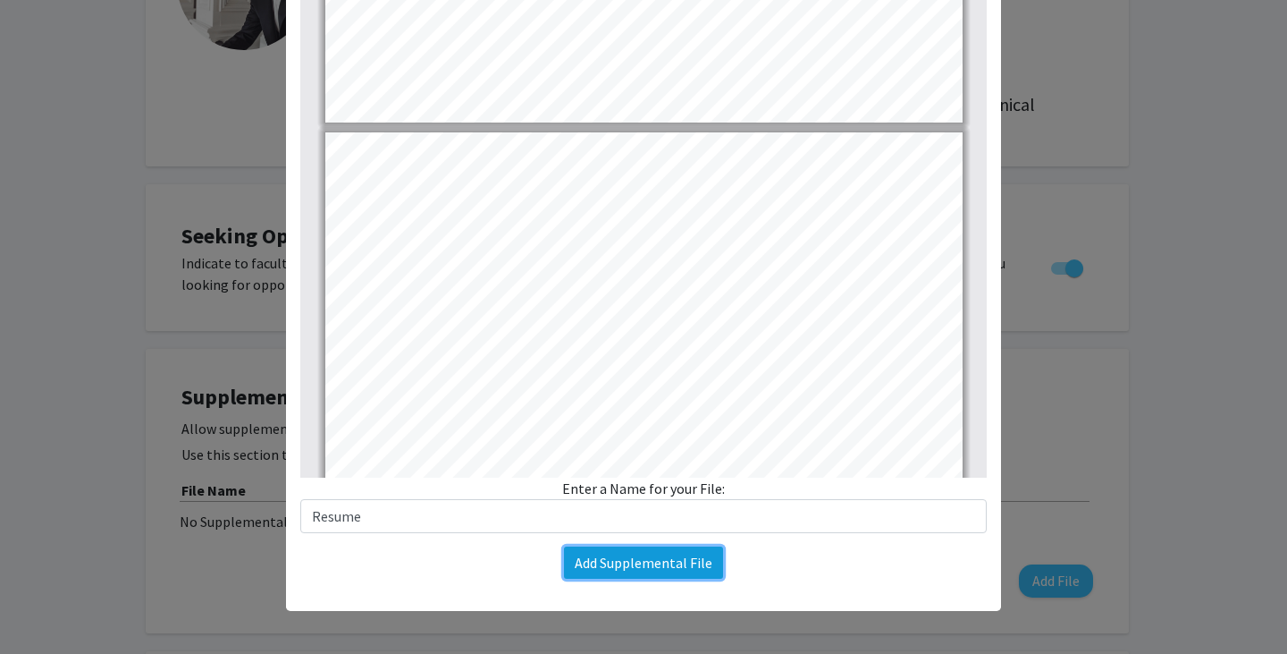
click at [641, 571] on button "Add Supplemental File" at bounding box center [643, 562] width 159 height 32
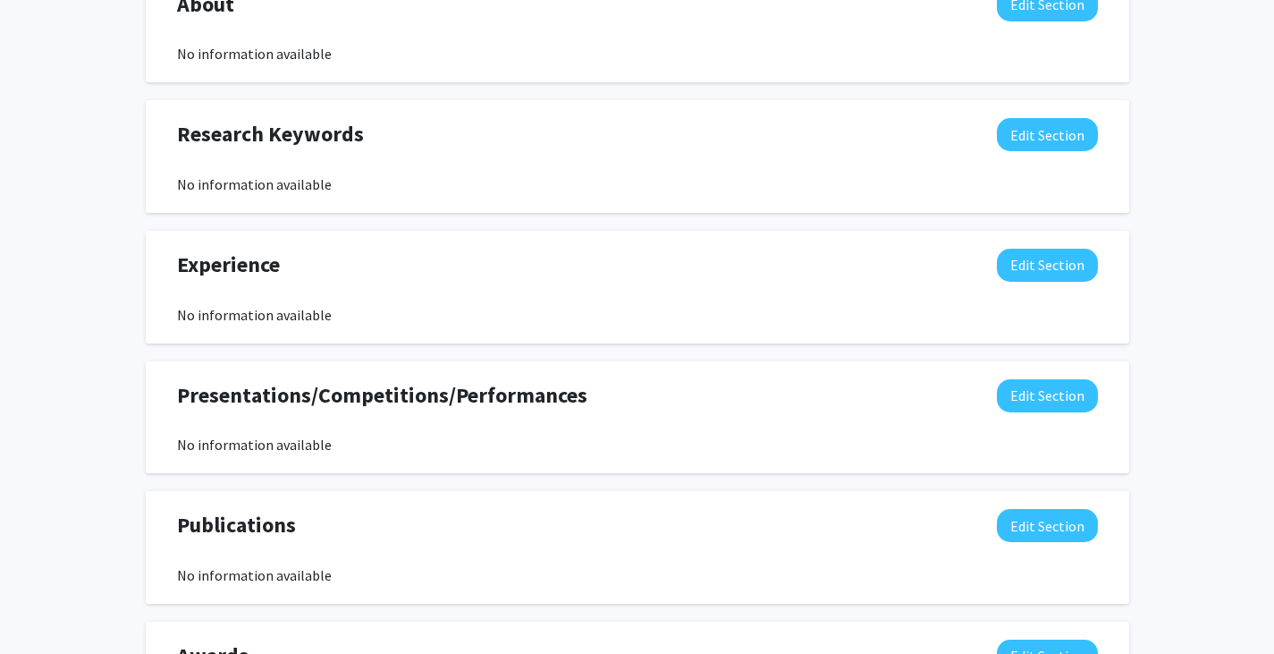
scroll to position [916, 0]
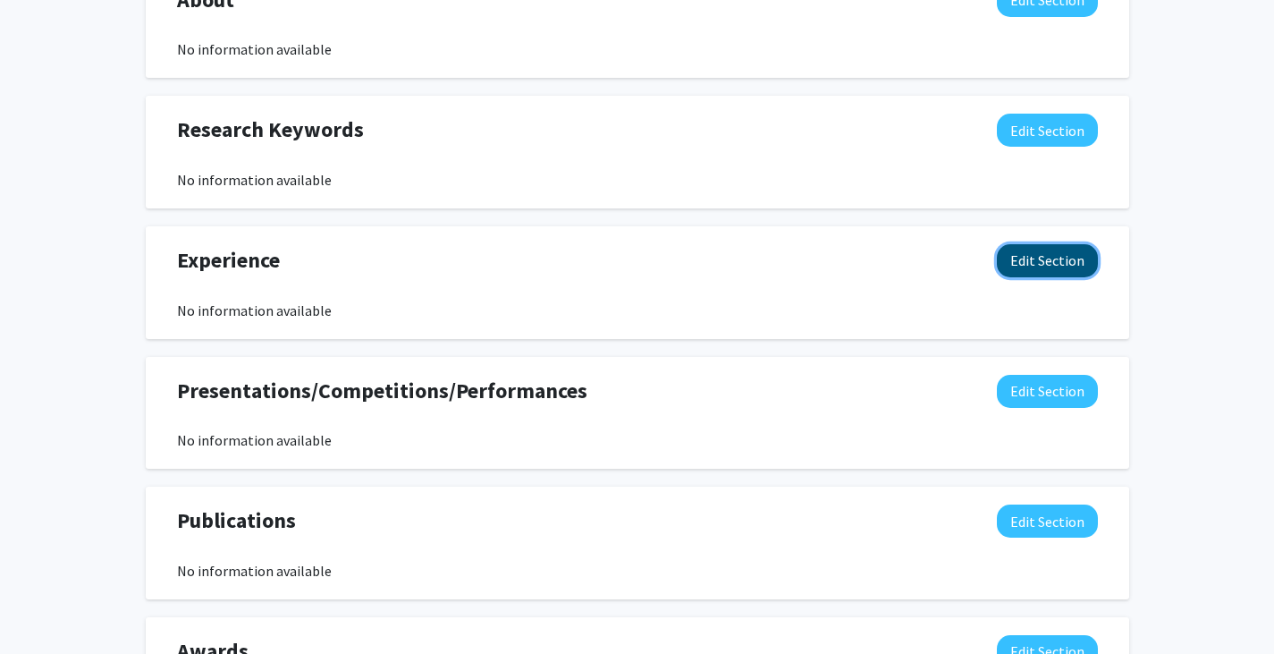
click at [1008, 273] on button "Edit Section" at bounding box center [1047, 260] width 101 height 33
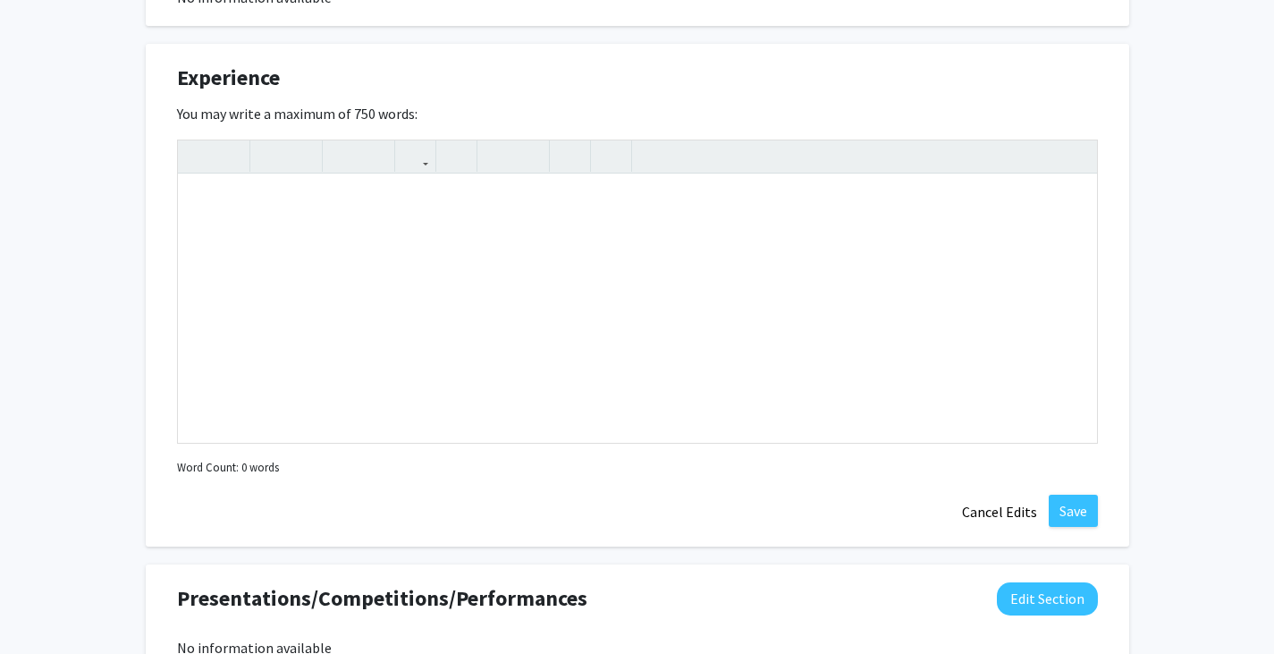
scroll to position [1110, 0]
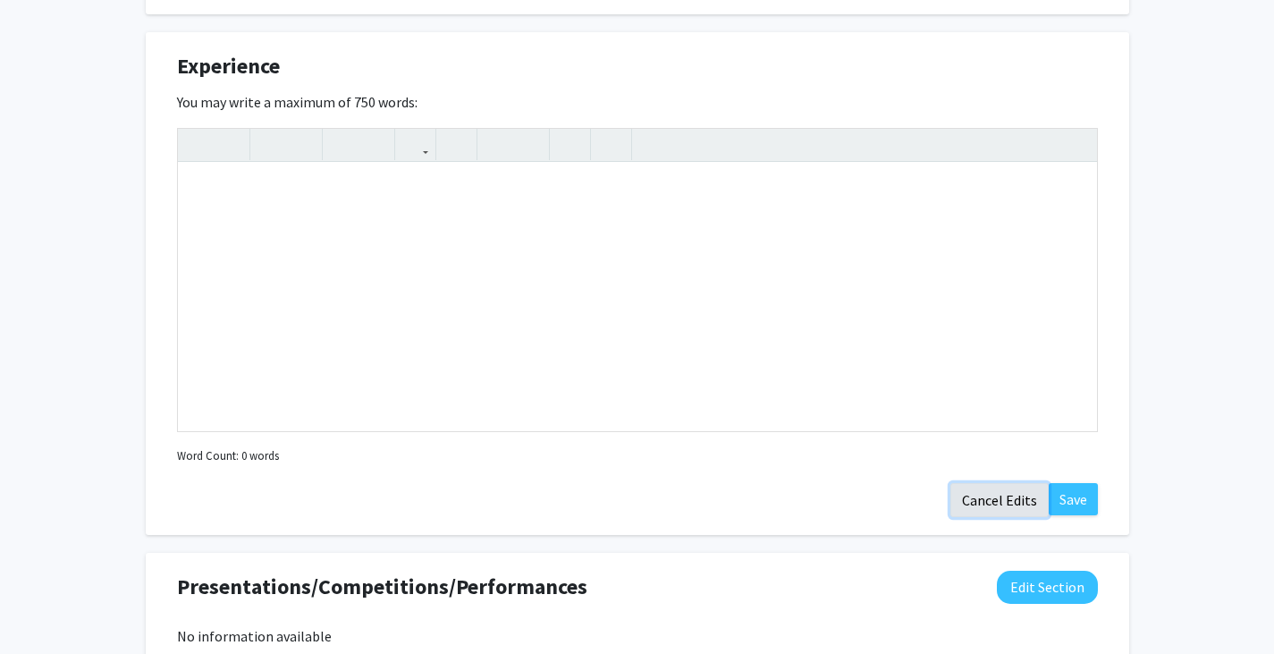
click at [1025, 500] on button "Cancel Edits" at bounding box center [999, 500] width 98 height 34
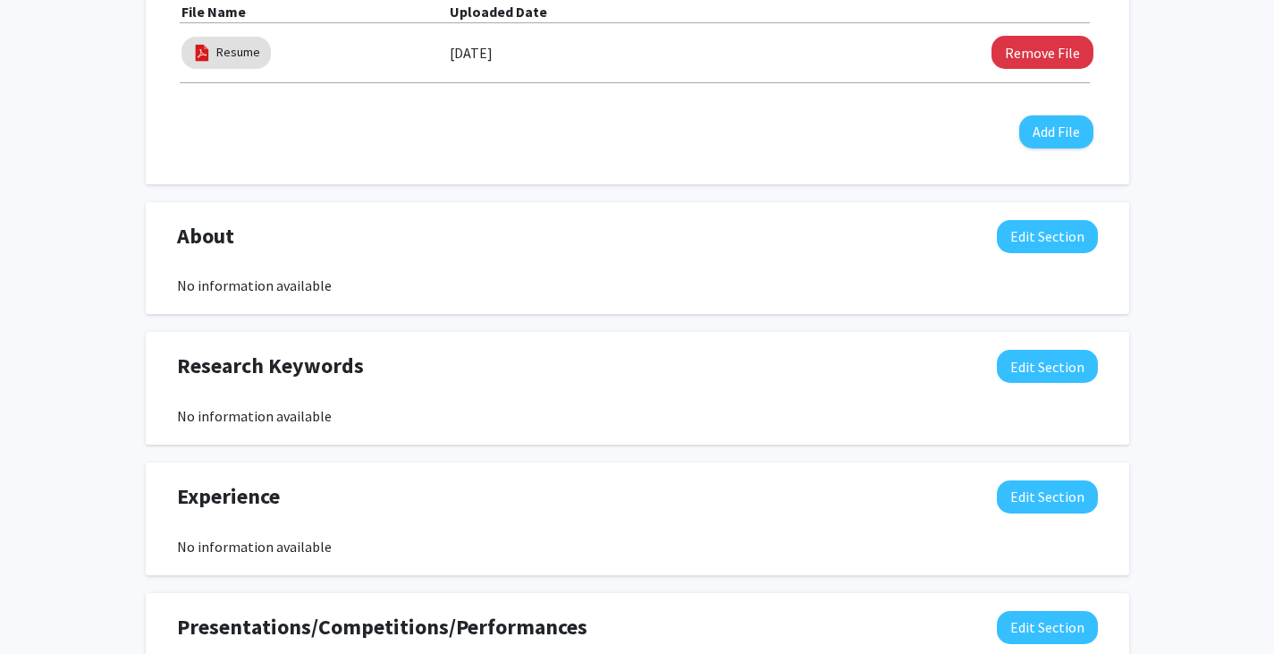
scroll to position [674, 0]
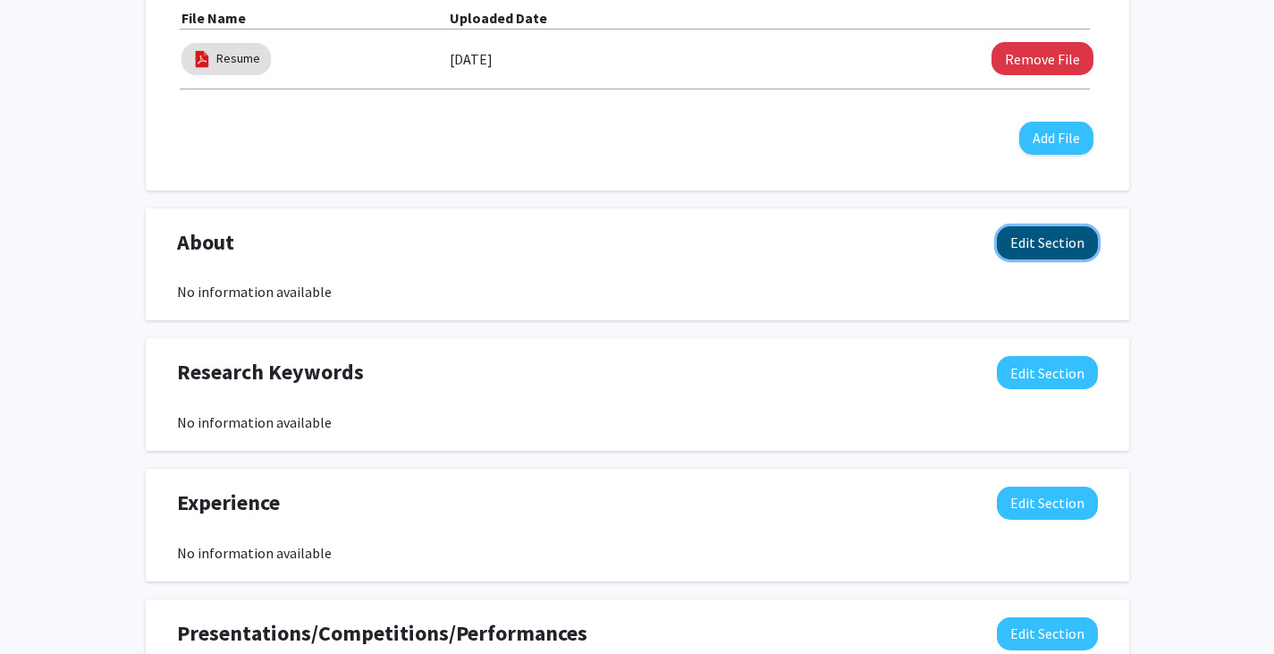
click at [1046, 237] on button "Edit Section" at bounding box center [1047, 242] width 101 height 33
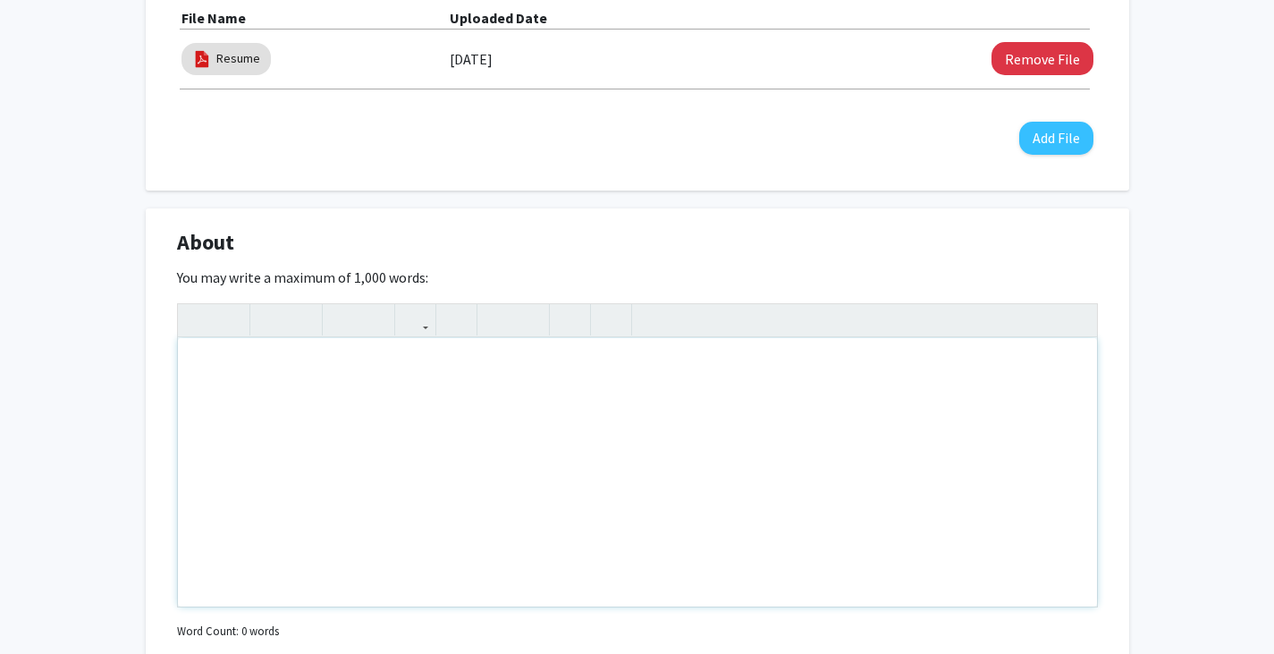
paste div "Note to users with screen readers: Please deactivate our accessibility plugin f…"
type textarea "<p>Interested within engineering design fields. Known well communicator when it…"
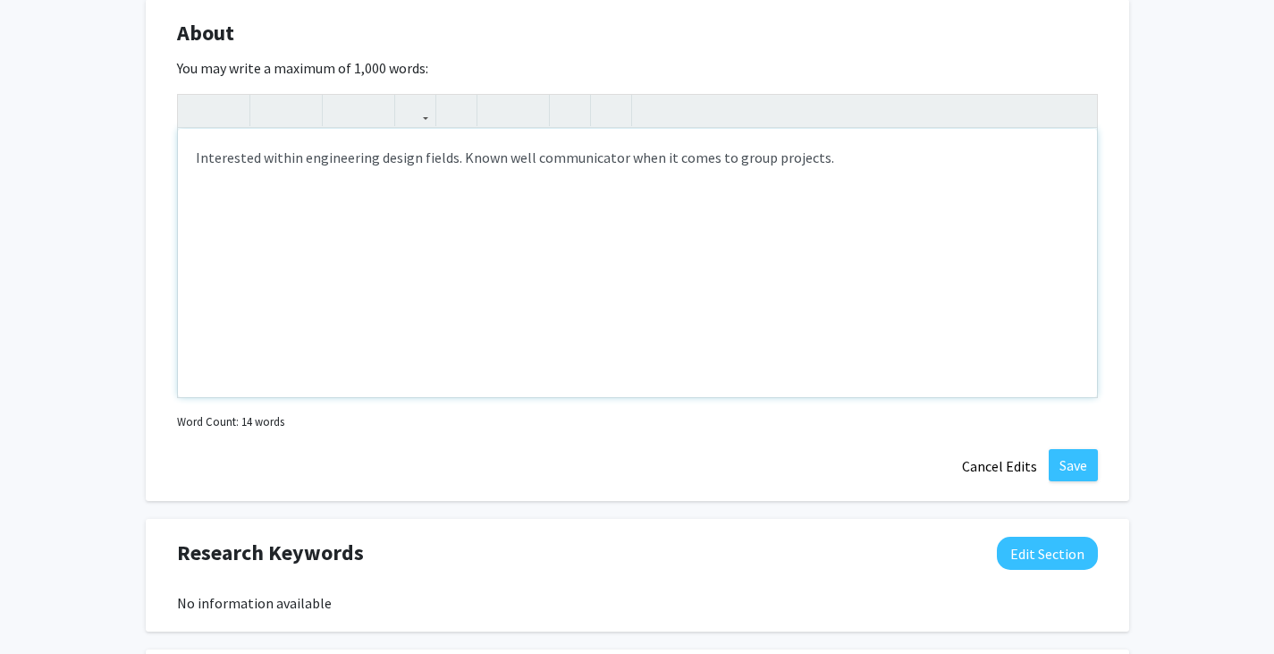
scroll to position [895, 0]
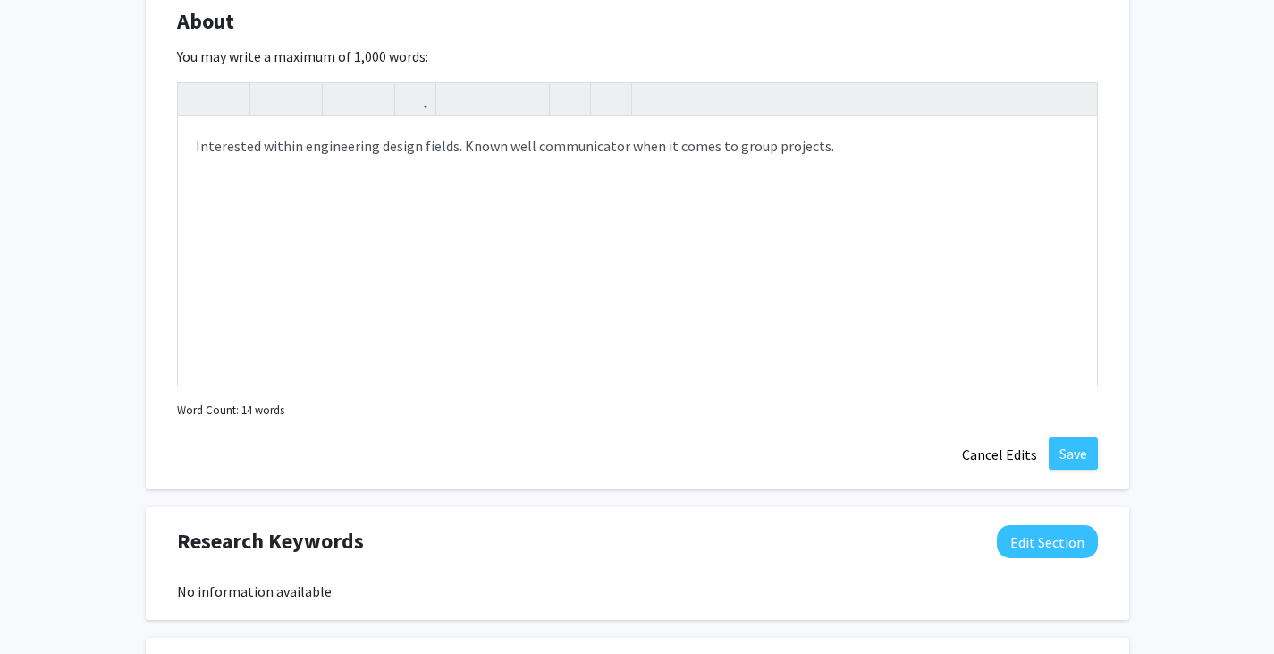
click at [1073, 436] on div "About Edit Section You may write a maximum of 1,000 words: <p>Interested within…" at bounding box center [637, 238] width 983 height 502
click at [1072, 440] on button "Save" at bounding box center [1073, 453] width 49 height 32
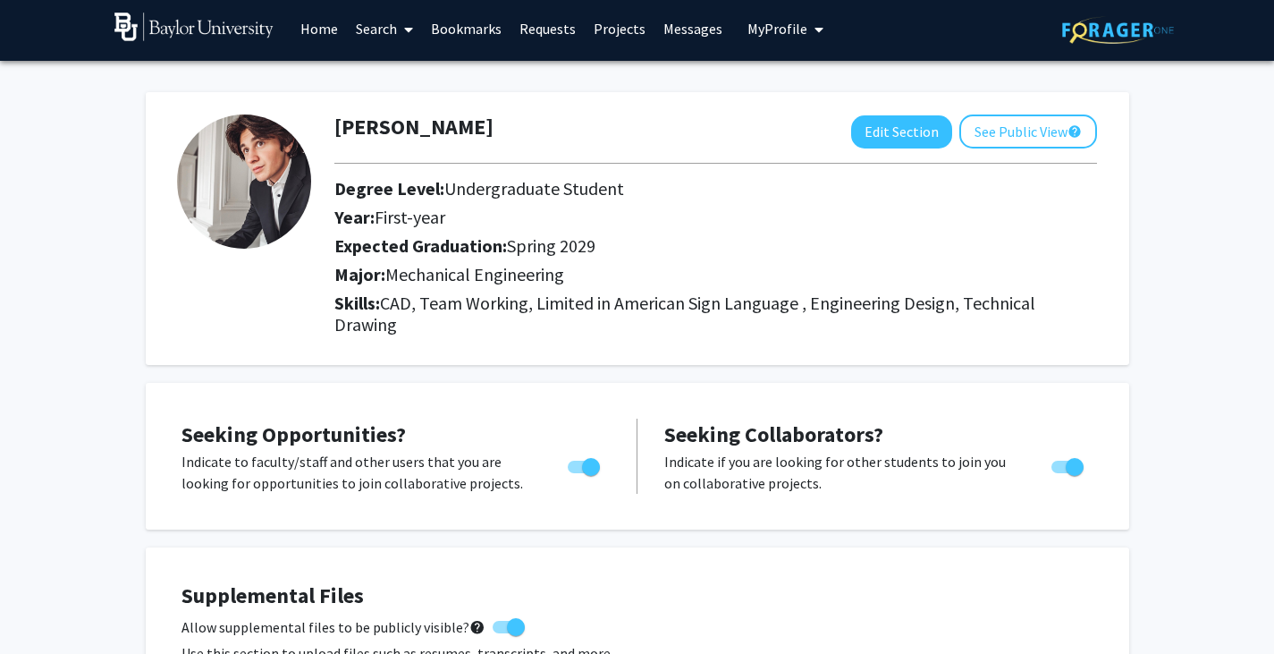
scroll to position [0, 0]
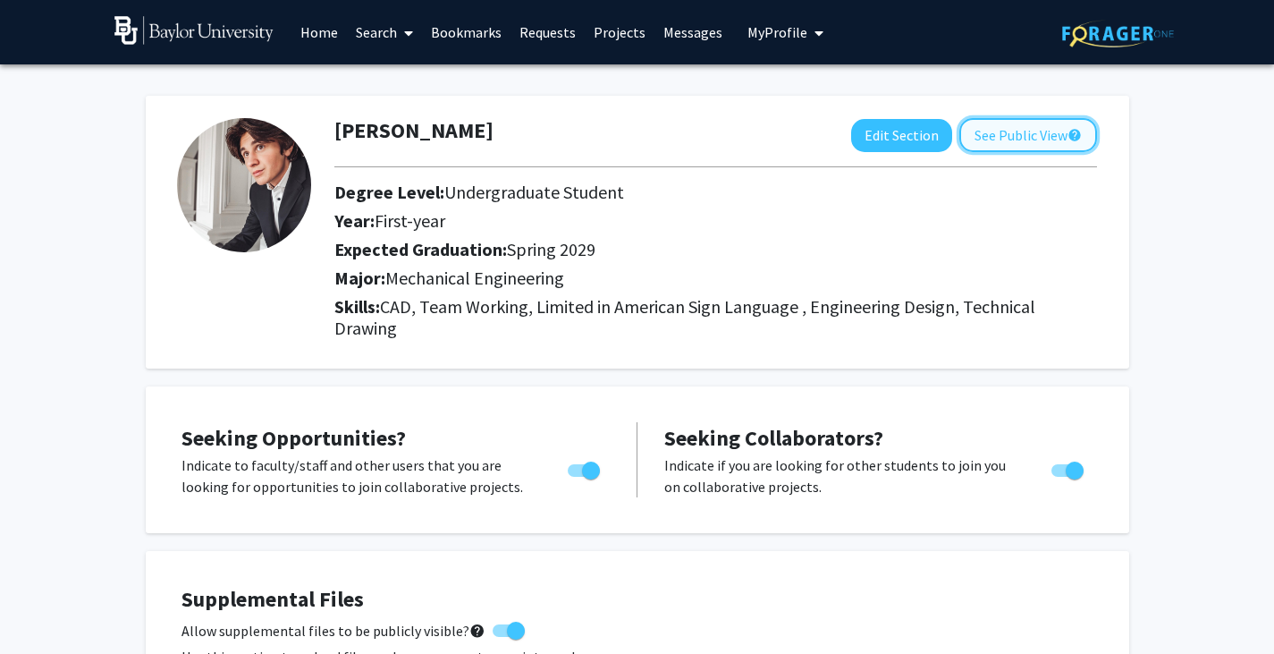
click at [993, 141] on button "See Public View help" at bounding box center [1028, 135] width 138 height 34
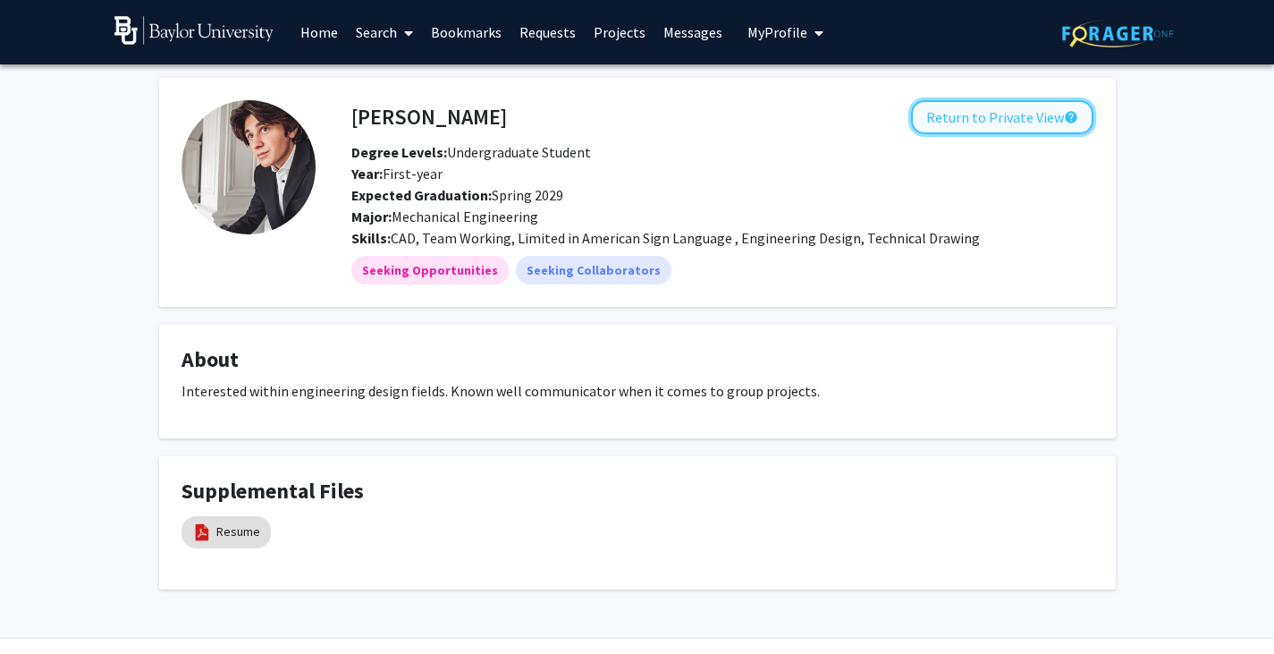
click at [1025, 122] on button "Return to Private View help" at bounding box center [1002, 117] width 182 height 34
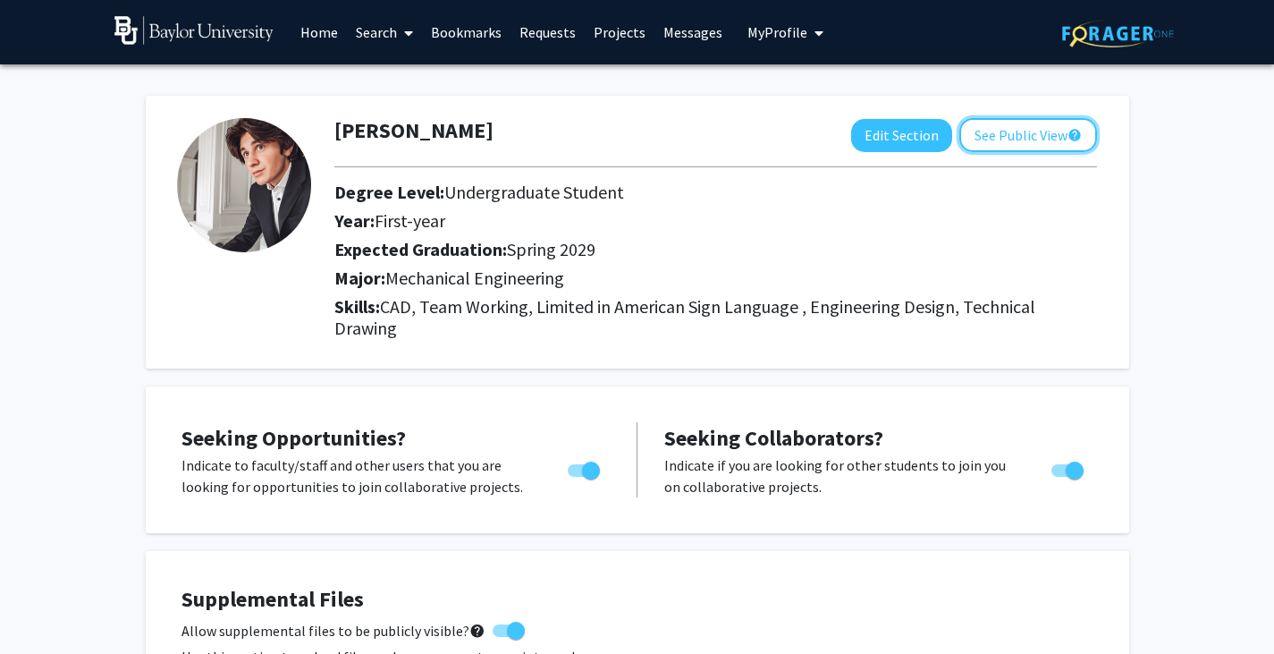
click at [1025, 122] on button "See Public View help" at bounding box center [1028, 135] width 138 height 34
